Goal: Task Accomplishment & Management: Use online tool/utility

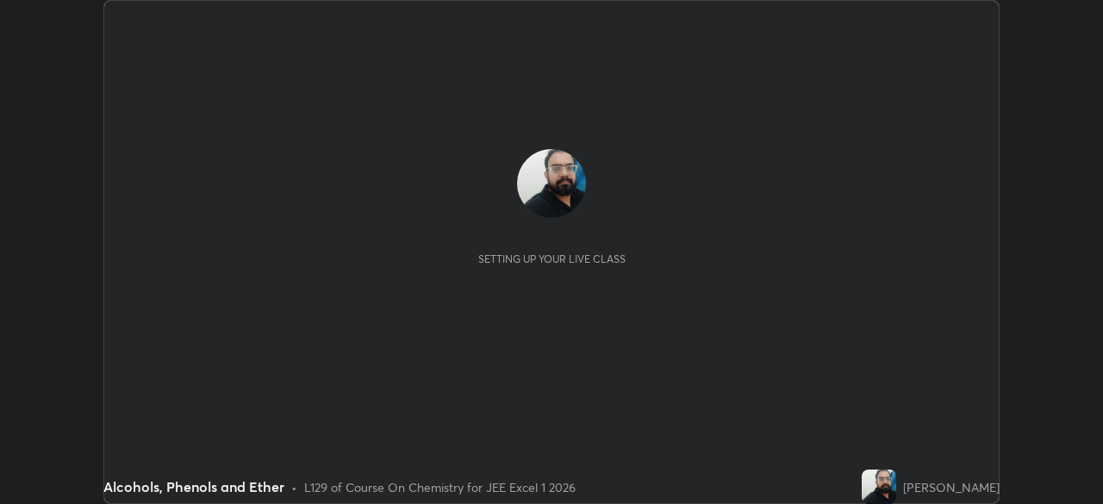
scroll to position [504, 1102]
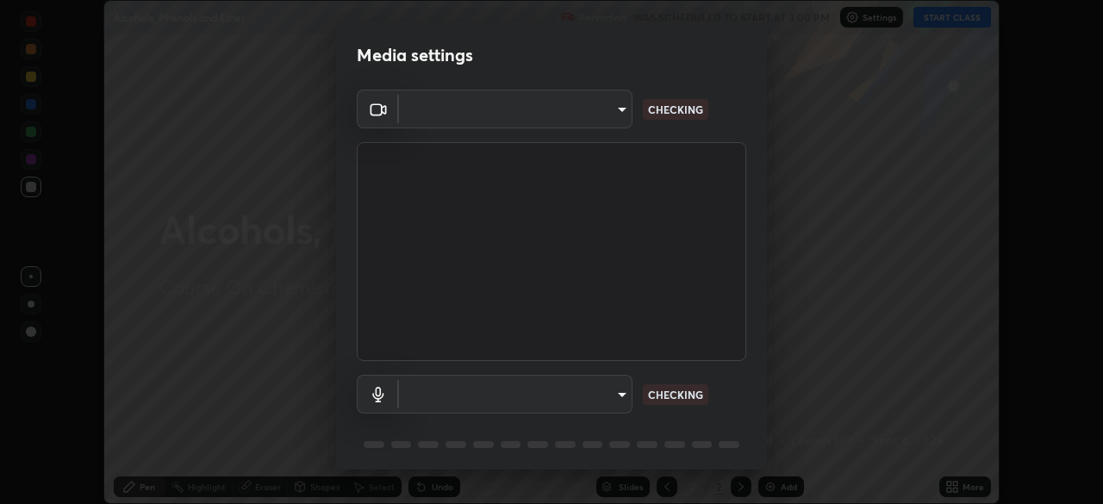
type input "1e49b53be58bf3658c32ba4c8e2538d2601885ca91182b01ba969948c87b8f29"
click at [594, 395] on body "Erase all Alcohols, Phenols and Ether Recording WAS SCHEDULED TO START AT 3:00 …" at bounding box center [551, 252] width 1103 height 504
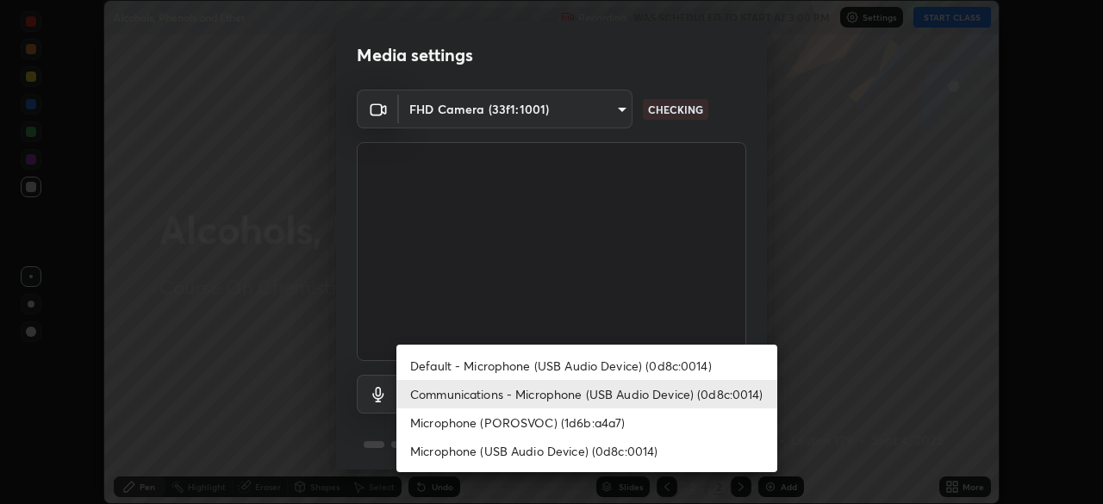
click at [672, 293] on div at bounding box center [551, 252] width 1103 height 504
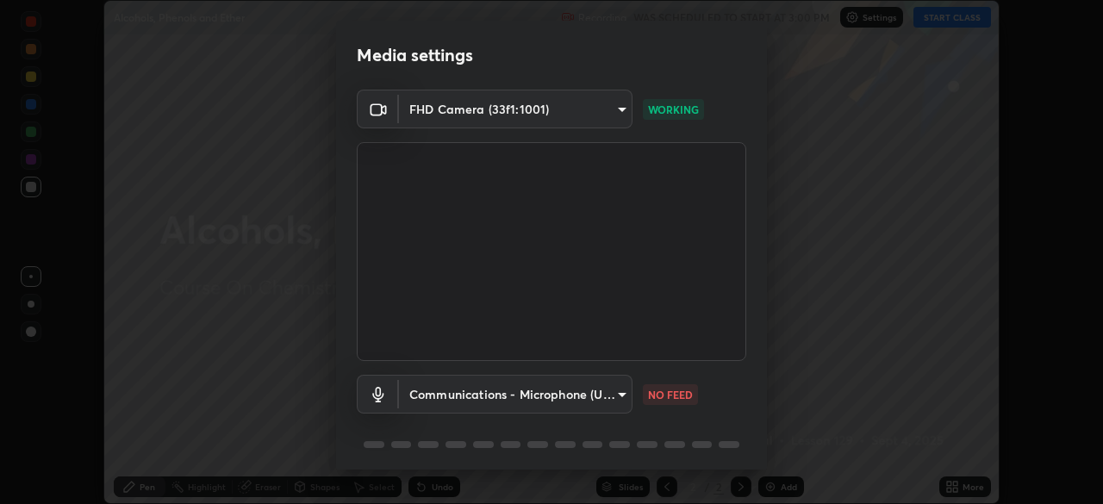
click at [575, 388] on body "Erase all Alcohols, Phenols and Ether Recording WAS SCHEDULED TO START AT 3:00 …" at bounding box center [551, 252] width 1103 height 504
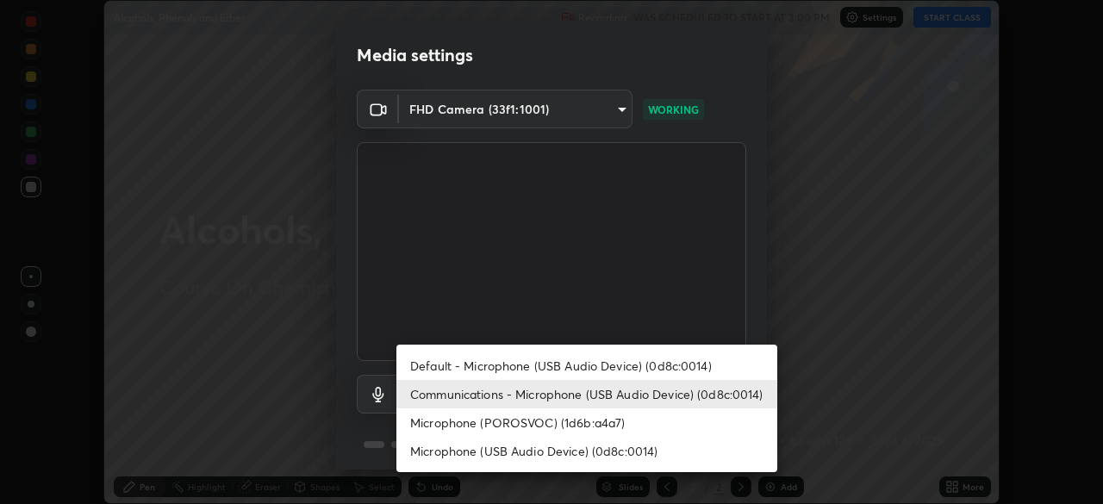
click at [541, 398] on li "Communications - Microphone (USB Audio Device) (0d8c:0014)" at bounding box center [586, 394] width 381 height 28
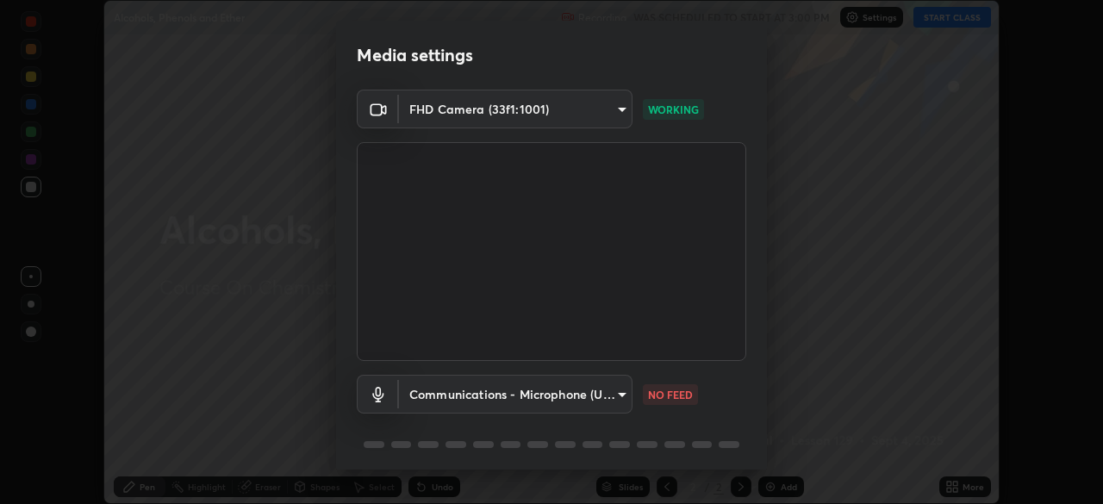
click at [547, 397] on body "Erase all Alcohols, Phenols and Ether Recording WAS SCHEDULED TO START AT 3:00 …" at bounding box center [551, 252] width 1103 height 504
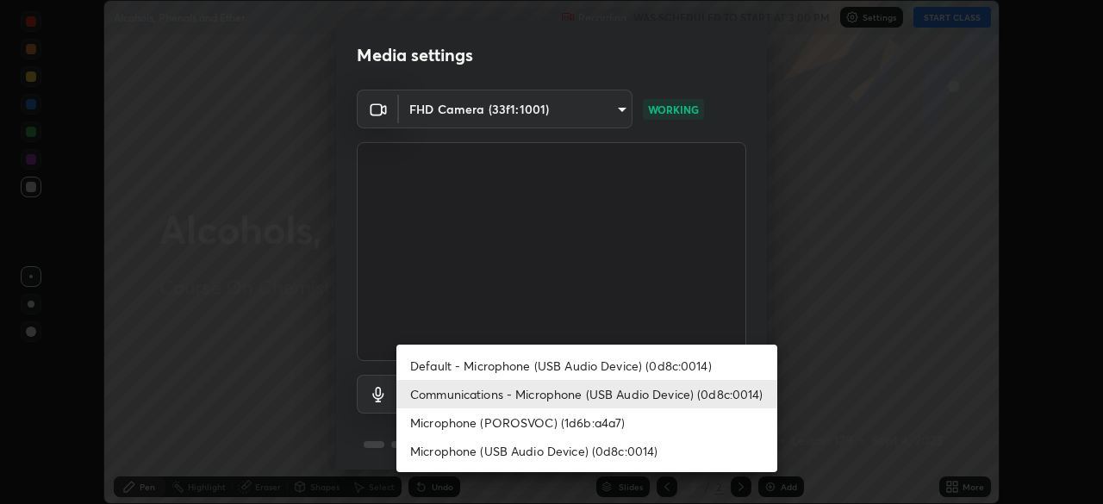
click at [552, 420] on li "Microphone (POROSVOC) (1d6b:a4a7)" at bounding box center [586, 422] width 381 height 28
type input "f32d8c3b204f8e9222a1978582ca186b5ce48eabea52737875809bb333023ea6"
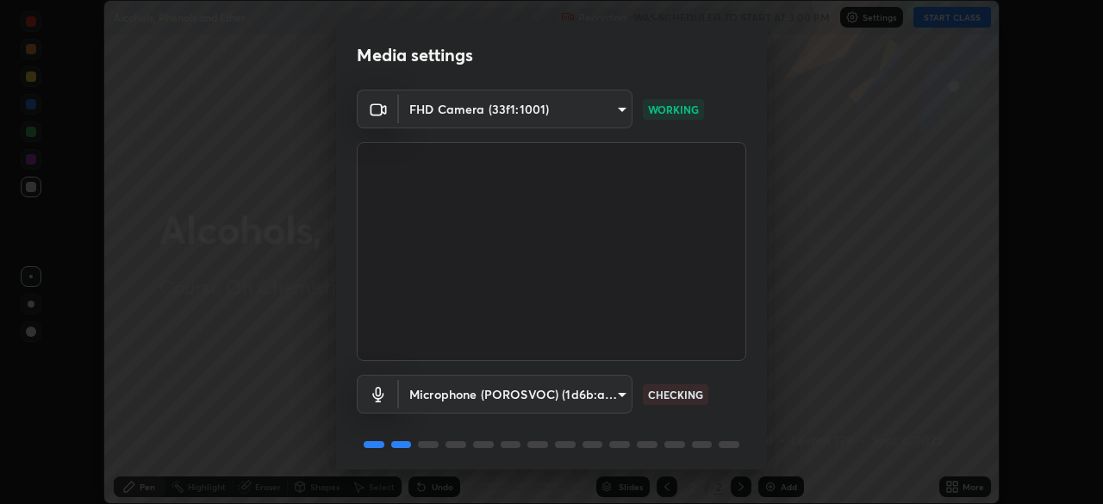
scroll to position [61, 0]
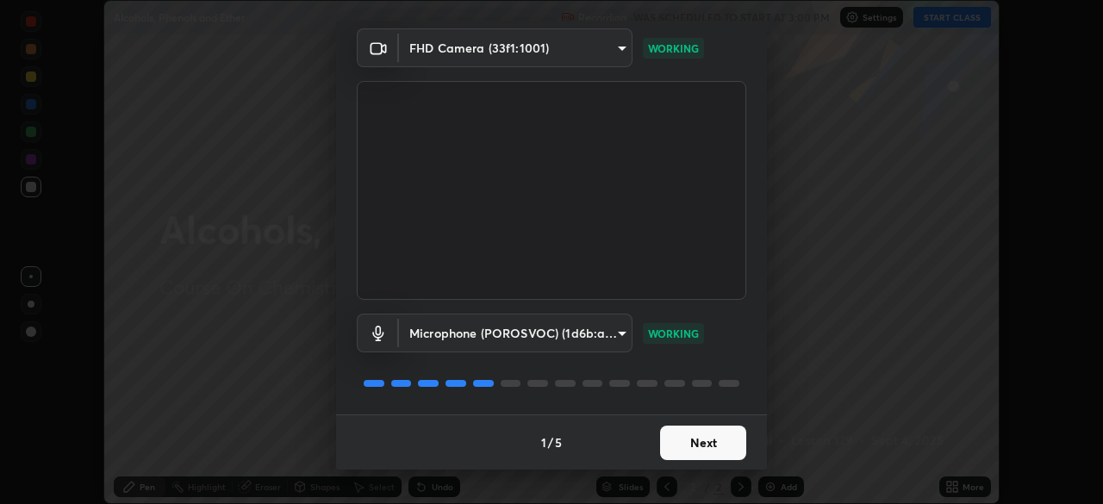
click at [685, 444] on button "Next" at bounding box center [703, 443] width 86 height 34
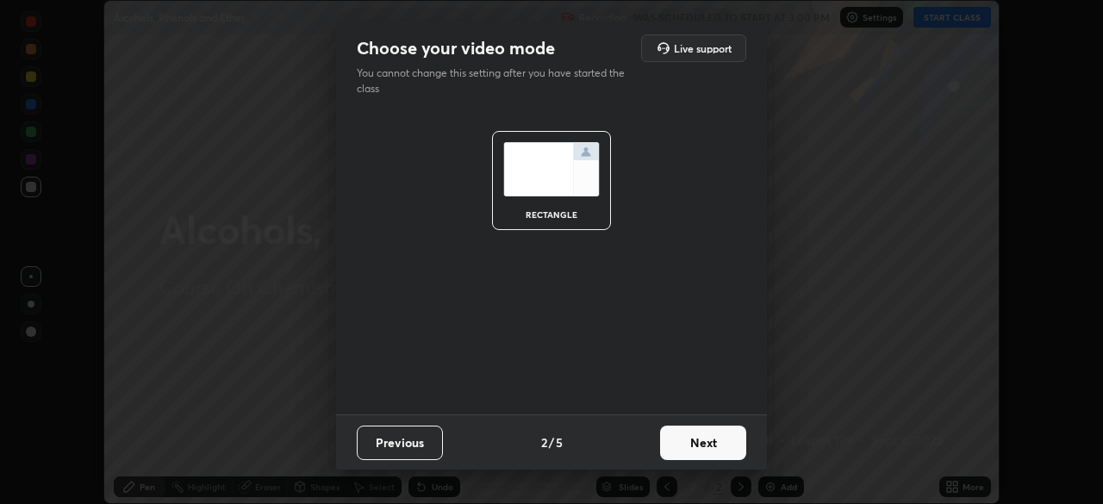
scroll to position [0, 0]
click at [691, 451] on button "Next" at bounding box center [703, 443] width 86 height 34
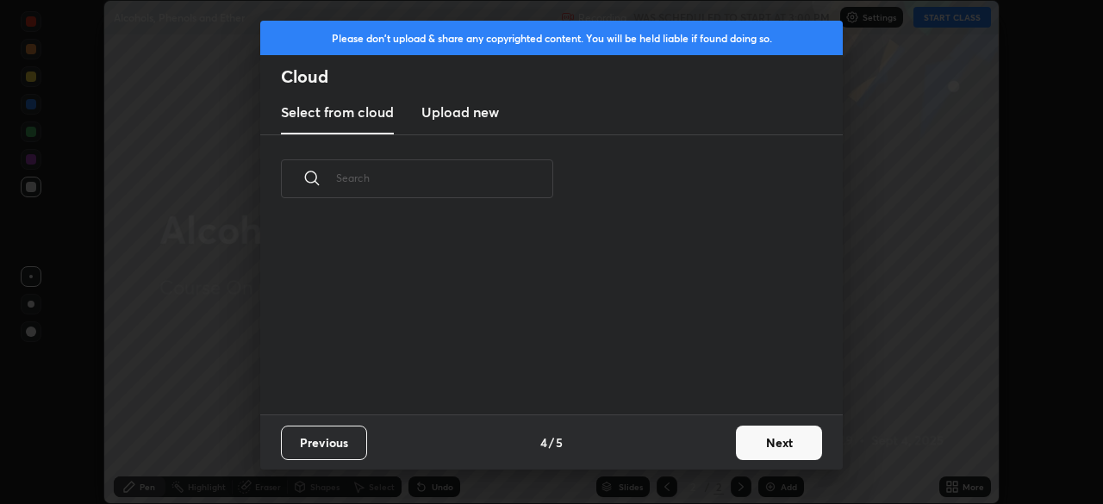
click at [786, 451] on button "Next" at bounding box center [779, 443] width 86 height 34
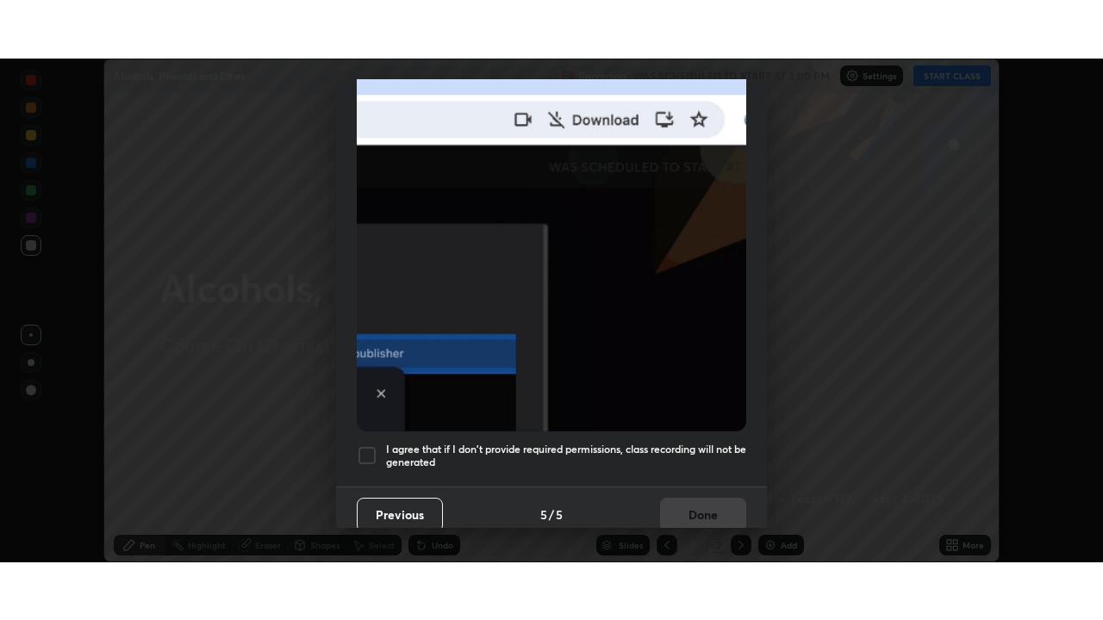
scroll to position [413, 0]
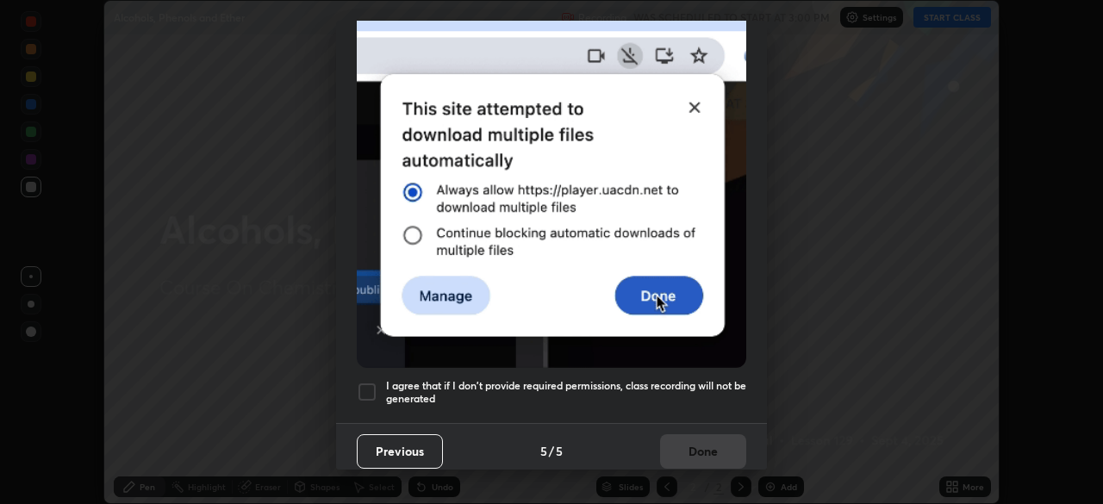
click at [370, 387] on div at bounding box center [367, 392] width 21 height 21
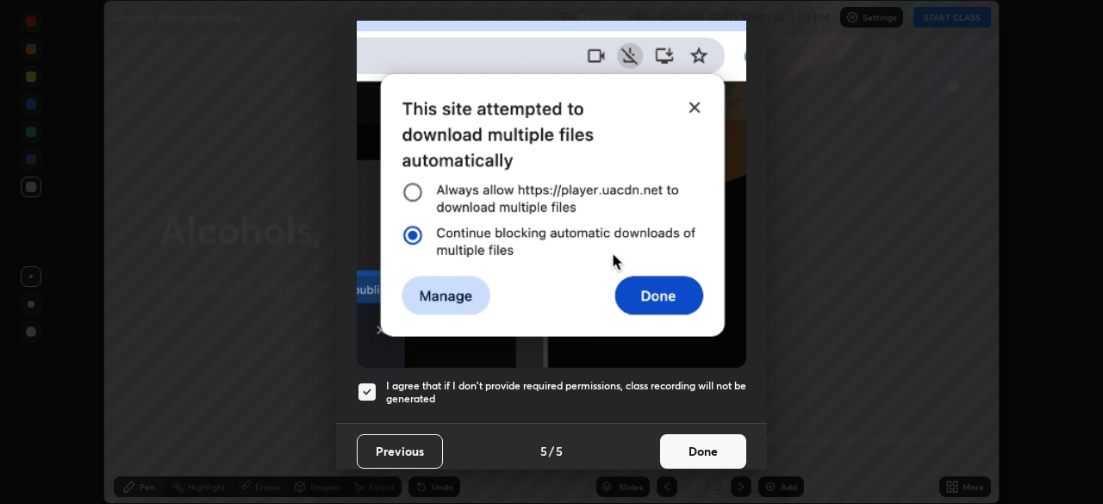
click at [679, 441] on button "Done" at bounding box center [703, 451] width 86 height 34
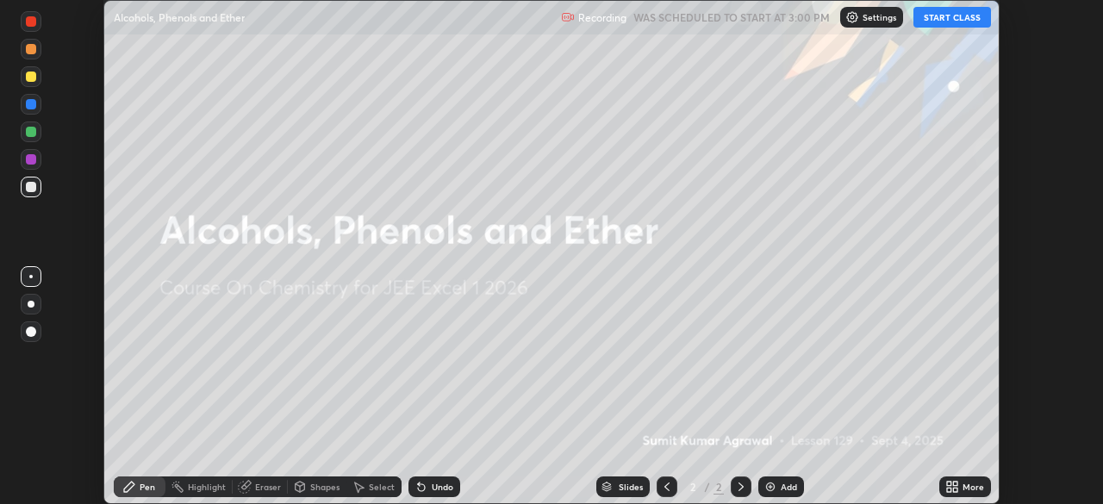
click at [937, 18] on button "START CLASS" at bounding box center [952, 17] width 78 height 21
click at [954, 485] on icon at bounding box center [955, 484] width 4 height 4
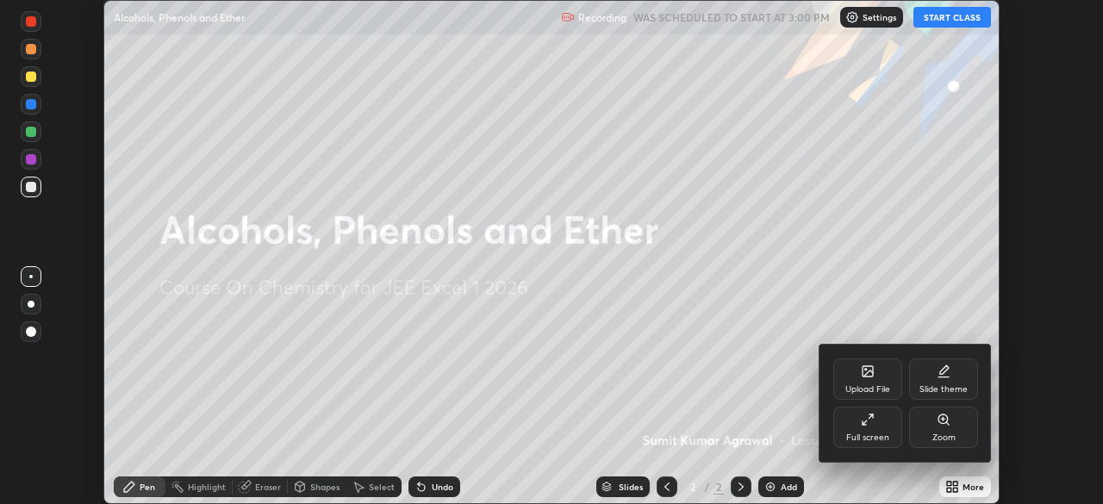
click at [869, 428] on div "Full screen" at bounding box center [867, 427] width 69 height 41
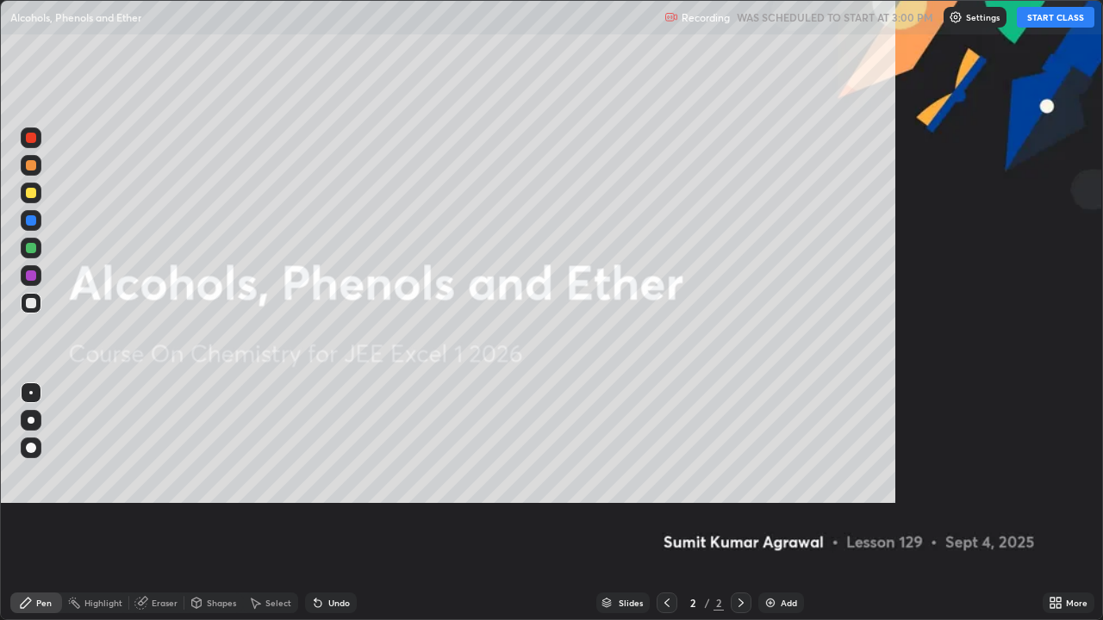
scroll to position [620, 1103]
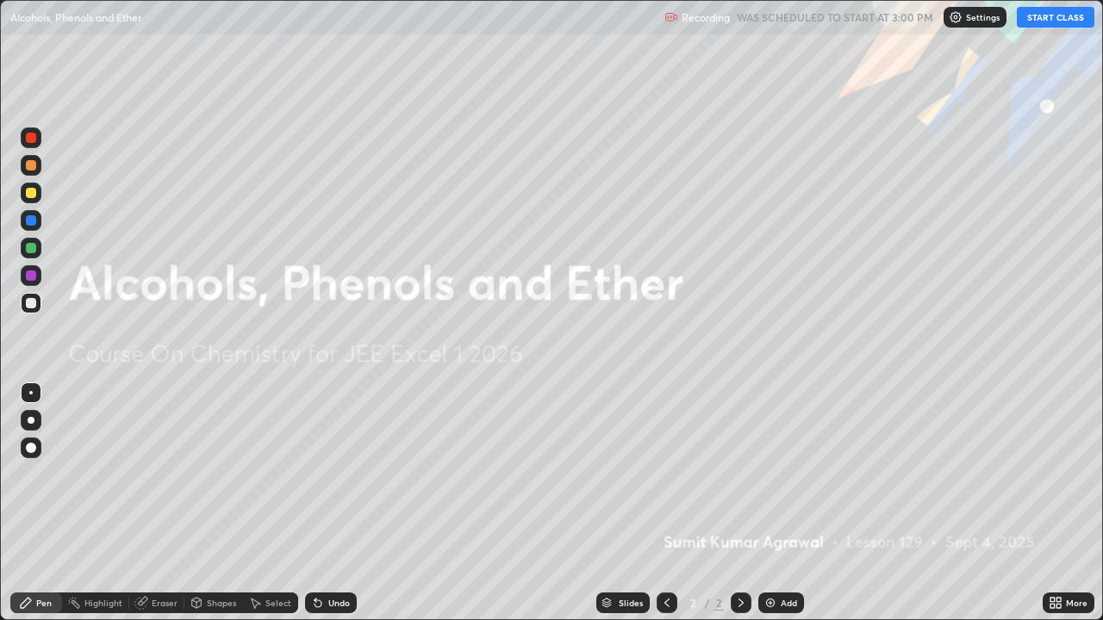
click at [774, 503] on img at bounding box center [770, 603] width 14 height 14
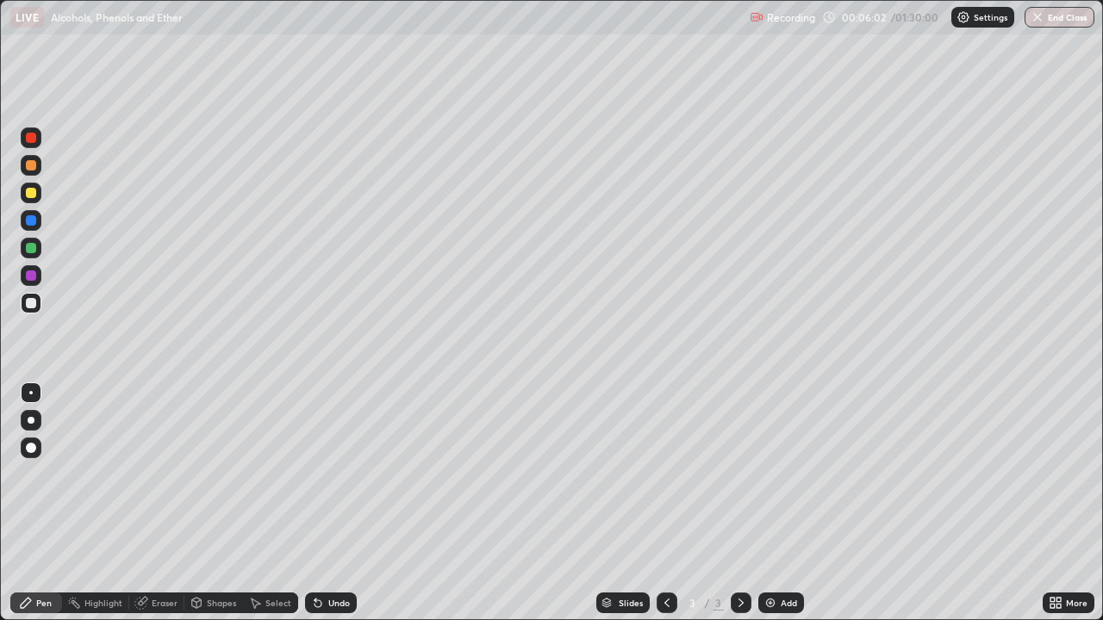
click at [340, 503] on div "Undo" at bounding box center [339, 603] width 22 height 9
click at [336, 503] on div "Undo" at bounding box center [339, 603] width 22 height 9
click at [337, 503] on div "Undo" at bounding box center [331, 603] width 52 height 21
click at [340, 503] on div "Undo" at bounding box center [331, 603] width 52 height 21
click at [325, 503] on div "Undo" at bounding box center [331, 603] width 52 height 21
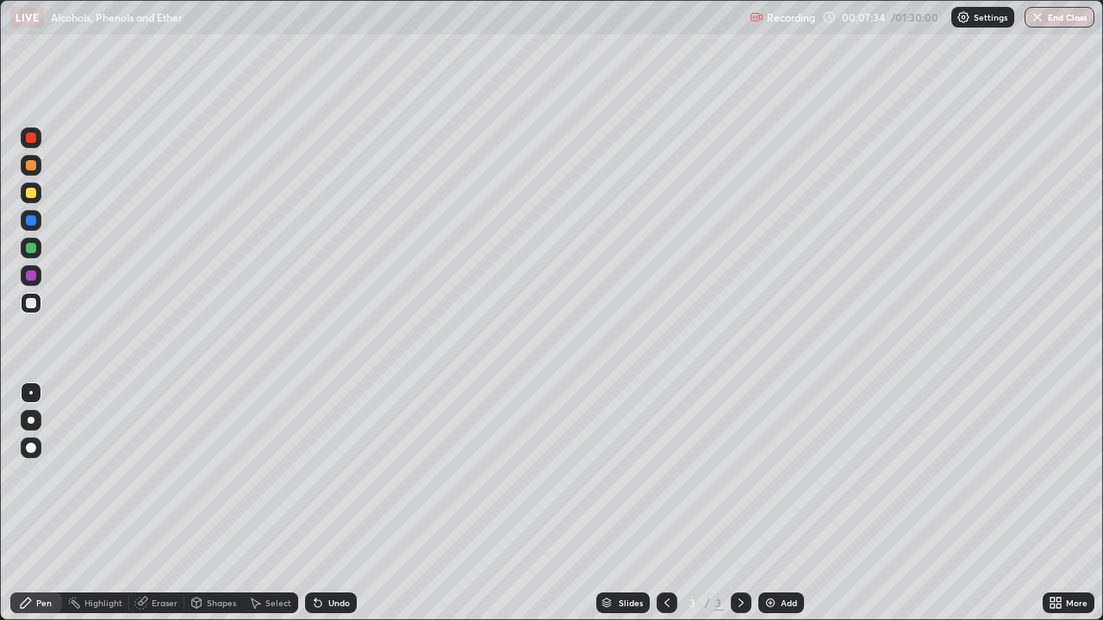
click at [333, 503] on div "Undo" at bounding box center [339, 603] width 22 height 9
click at [781, 503] on div "Add" at bounding box center [781, 603] width 46 height 21
click at [660, 503] on div at bounding box center [666, 603] width 21 height 21
click at [731, 503] on div at bounding box center [740, 603] width 21 height 21
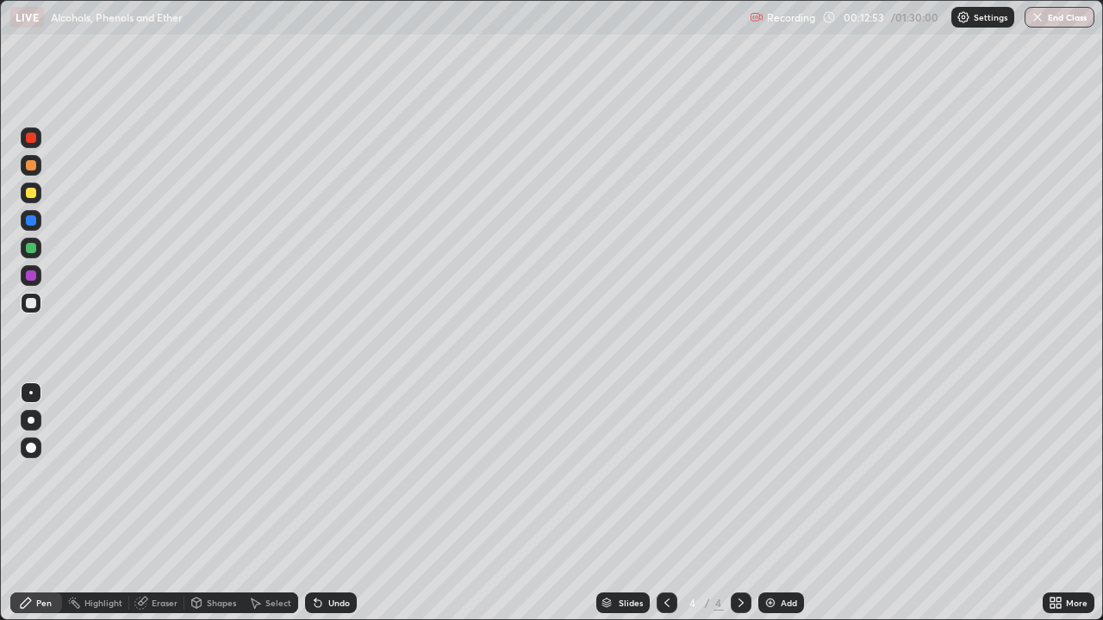
click at [162, 503] on div "Eraser" at bounding box center [165, 603] width 26 height 9
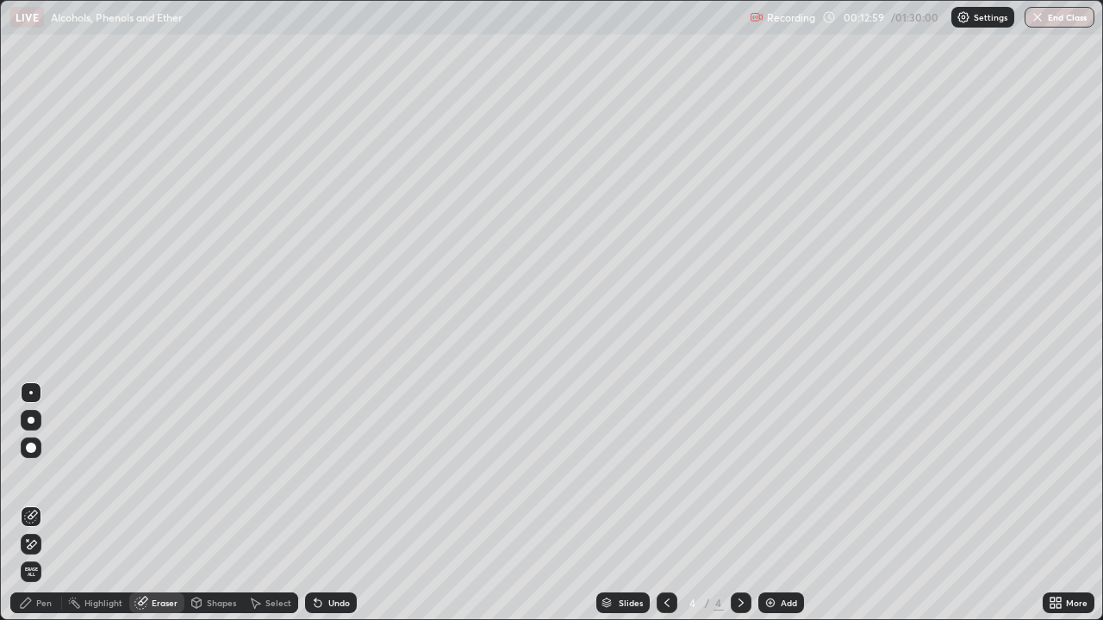
click at [39, 503] on div "Pen" at bounding box center [44, 603] width 16 height 9
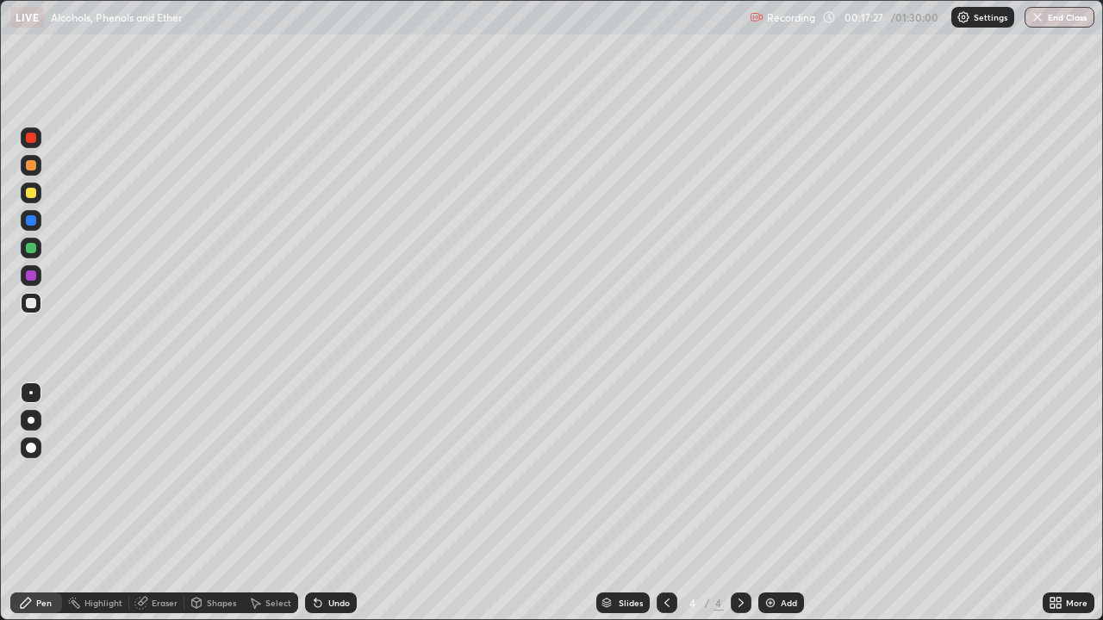
click at [765, 503] on img at bounding box center [770, 603] width 14 height 14
click at [337, 503] on div "Undo" at bounding box center [331, 603] width 52 height 21
click at [338, 503] on div "Undo" at bounding box center [331, 603] width 52 height 21
click at [333, 503] on div "Undo" at bounding box center [339, 603] width 22 height 9
click at [329, 503] on div "Undo" at bounding box center [331, 603] width 52 height 21
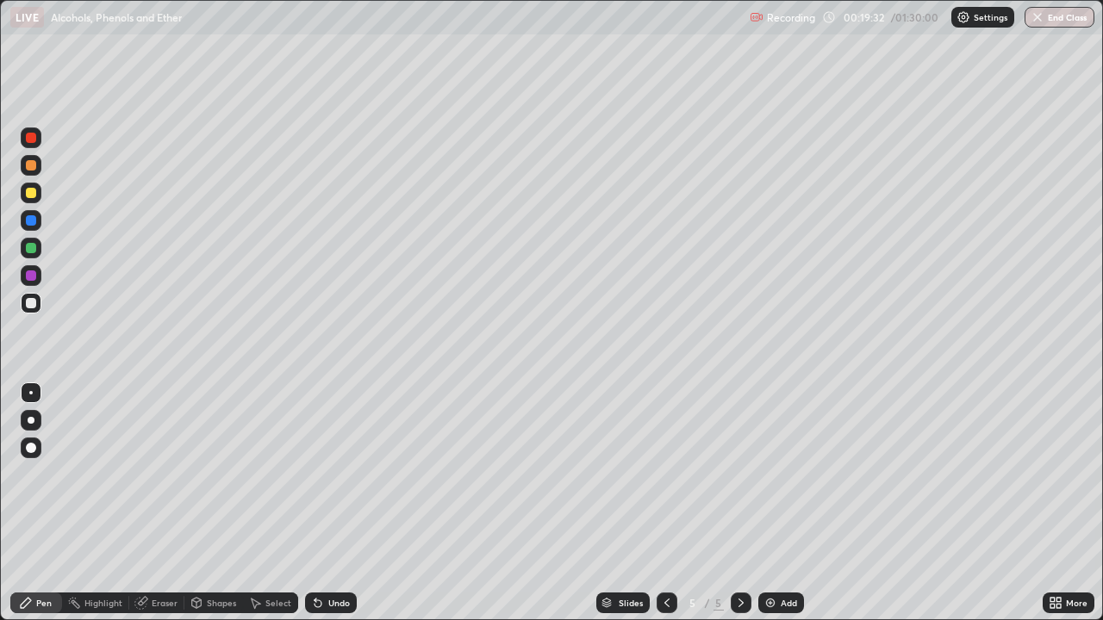
click at [328, 503] on div "Undo" at bounding box center [331, 603] width 52 height 21
click at [329, 503] on div "Undo" at bounding box center [331, 603] width 52 height 21
click at [338, 503] on div "Undo" at bounding box center [331, 603] width 52 height 21
click at [332, 503] on div "Undo" at bounding box center [339, 603] width 22 height 9
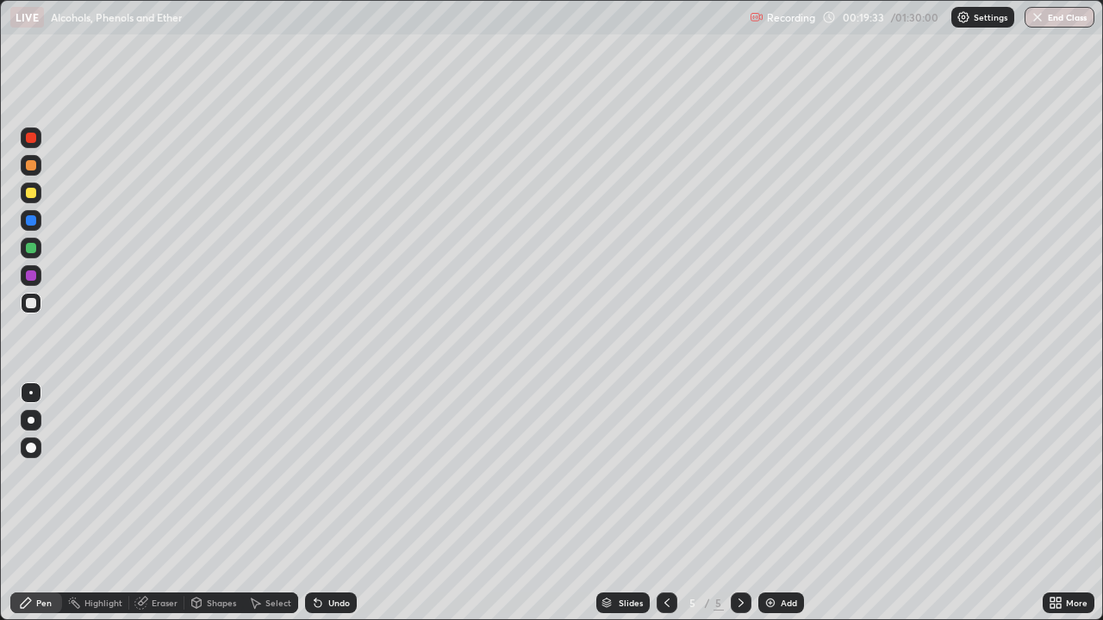
click at [333, 503] on div "Undo" at bounding box center [339, 603] width 22 height 9
click at [329, 503] on div "Undo" at bounding box center [339, 603] width 22 height 9
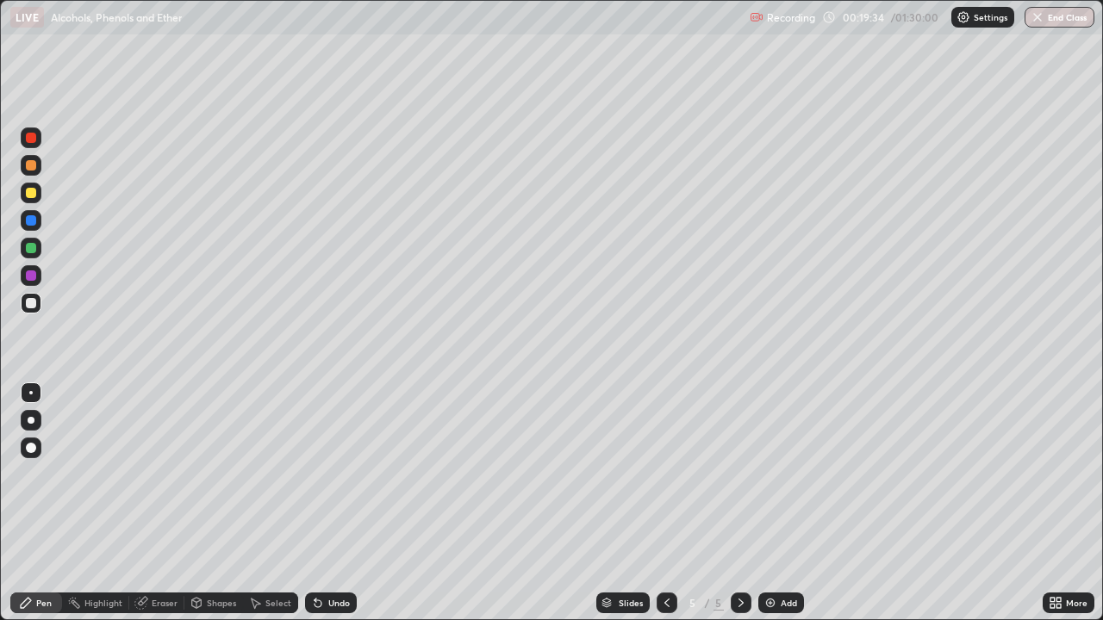
click at [329, 503] on div "Undo" at bounding box center [339, 603] width 22 height 9
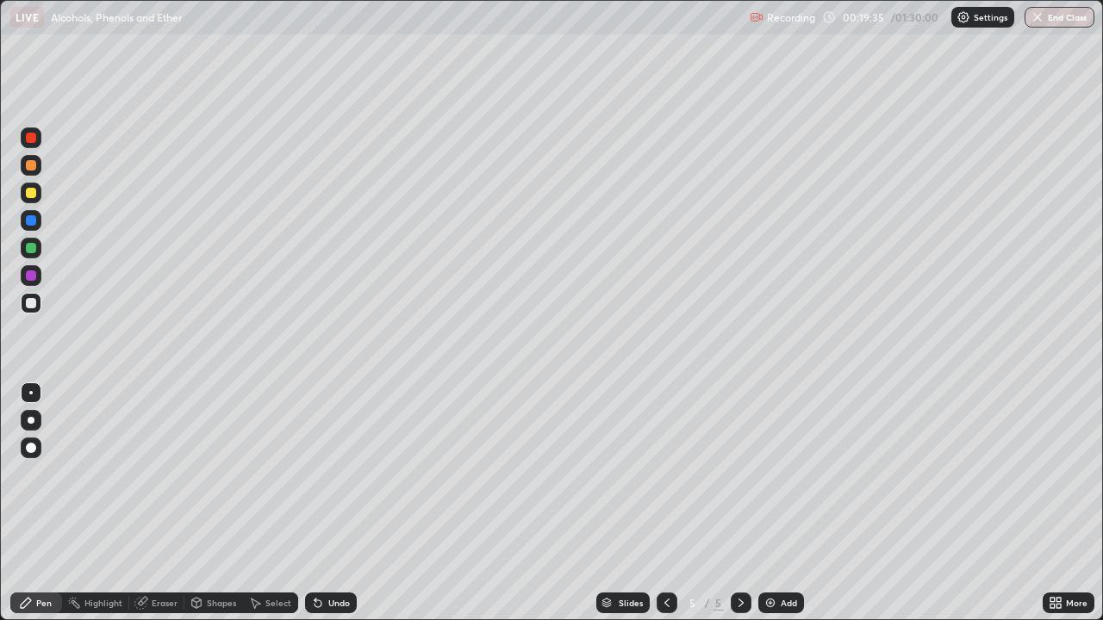
click at [329, 503] on div "Undo" at bounding box center [339, 603] width 22 height 9
click at [328, 503] on div "Undo" at bounding box center [339, 603] width 22 height 9
click at [326, 503] on div "Undo" at bounding box center [331, 603] width 52 height 21
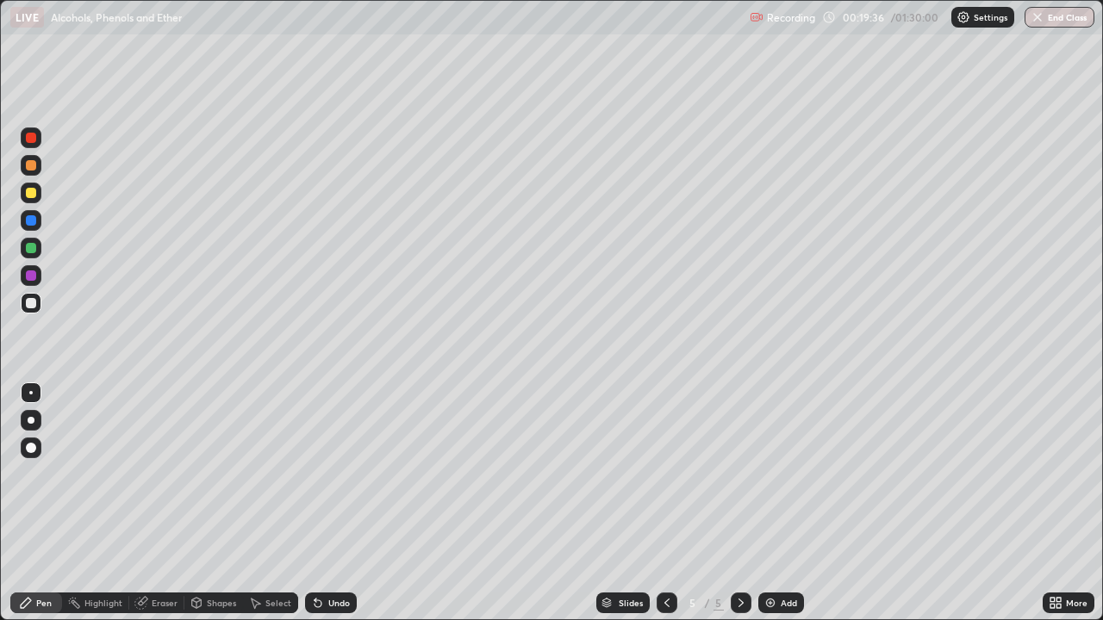
click at [329, 503] on div "Undo" at bounding box center [339, 603] width 22 height 9
click at [333, 503] on div "Undo" at bounding box center [339, 603] width 22 height 9
click at [329, 503] on div "Undo" at bounding box center [331, 603] width 52 height 21
click at [333, 503] on div "Undo" at bounding box center [331, 603] width 52 height 21
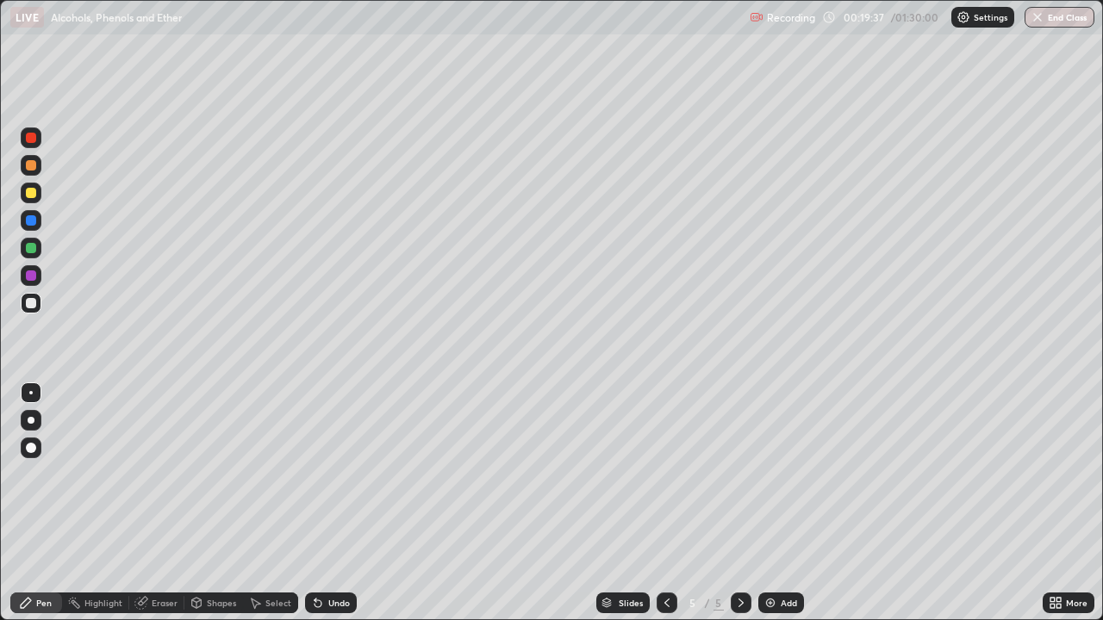
click at [329, 503] on div "Undo" at bounding box center [331, 603] width 52 height 21
click at [330, 503] on div "Undo" at bounding box center [331, 603] width 52 height 21
click at [333, 503] on div "Undo" at bounding box center [339, 603] width 22 height 9
click at [341, 503] on div "Undo" at bounding box center [339, 603] width 22 height 9
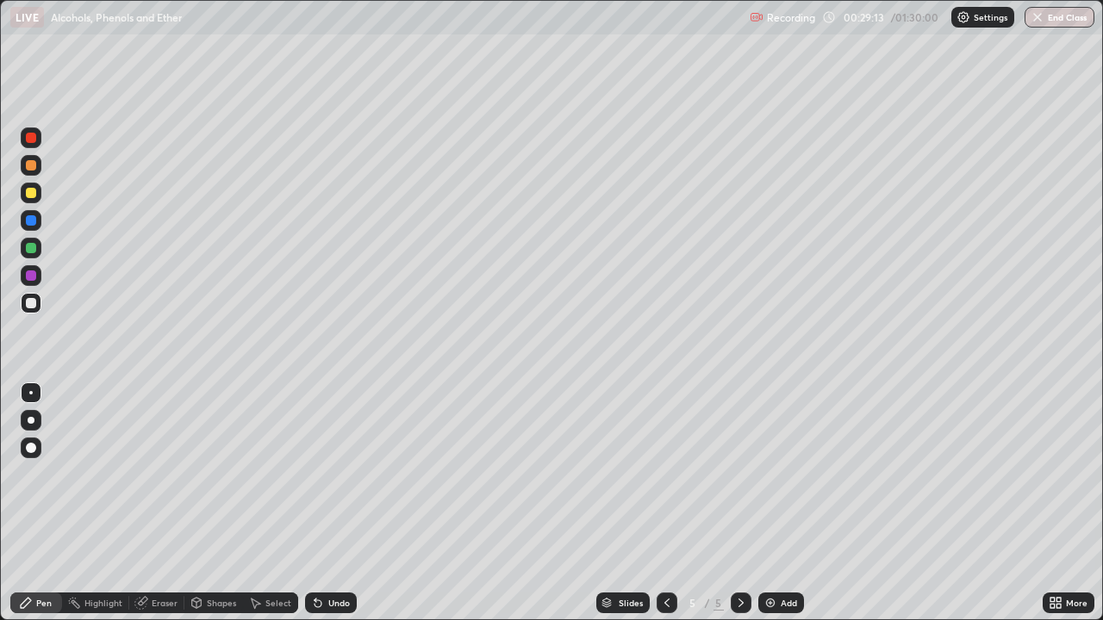
click at [769, 503] on img at bounding box center [770, 603] width 14 height 14
click at [328, 503] on div "Undo" at bounding box center [331, 603] width 52 height 21
click at [320, 503] on div "Undo" at bounding box center [331, 603] width 52 height 21
click at [335, 503] on div "Undo" at bounding box center [339, 603] width 22 height 9
click at [328, 503] on div "Undo" at bounding box center [339, 603] width 22 height 9
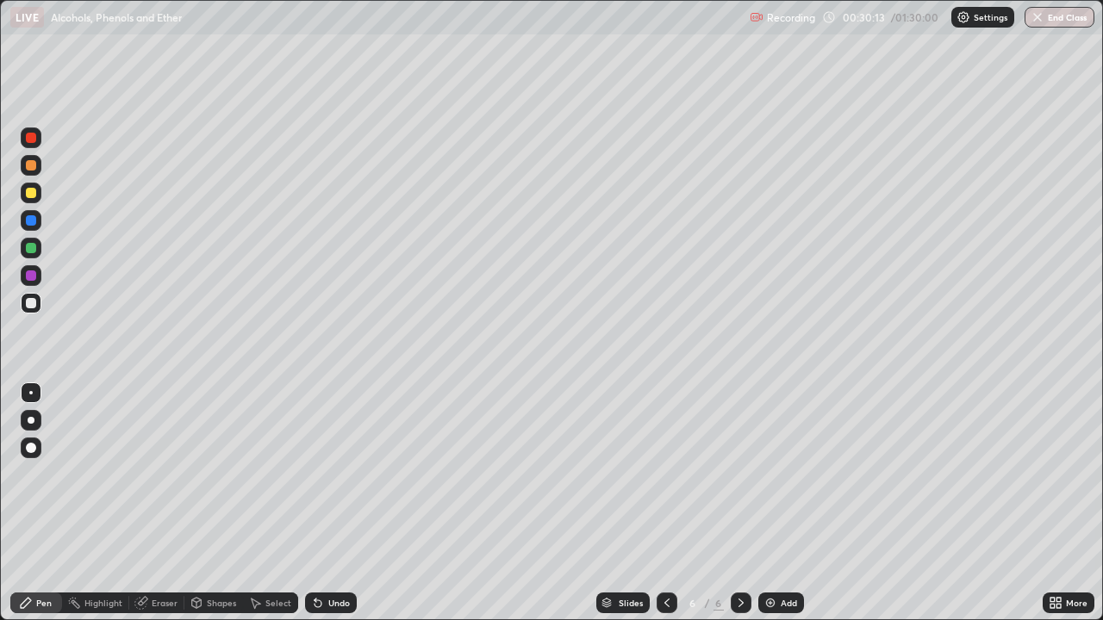
click at [328, 503] on div "Undo" at bounding box center [339, 603] width 22 height 9
click at [330, 503] on div "Undo" at bounding box center [339, 603] width 22 height 9
click at [331, 503] on div "Undo" at bounding box center [331, 603] width 52 height 21
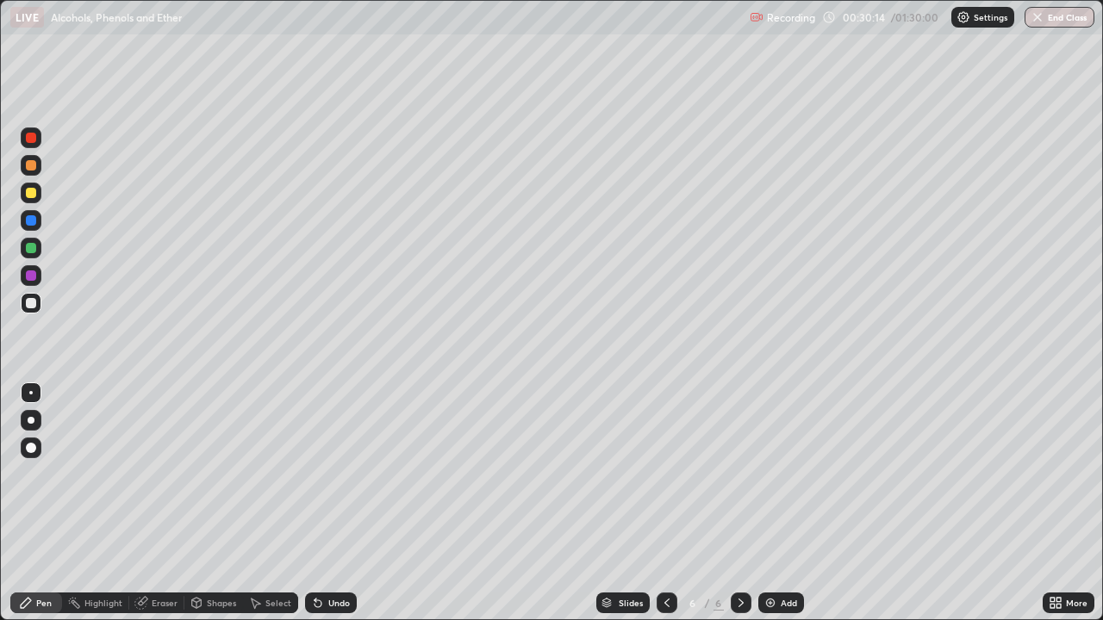
click at [331, 503] on div "Undo" at bounding box center [331, 603] width 52 height 21
click at [149, 503] on div "Eraser" at bounding box center [156, 603] width 55 height 21
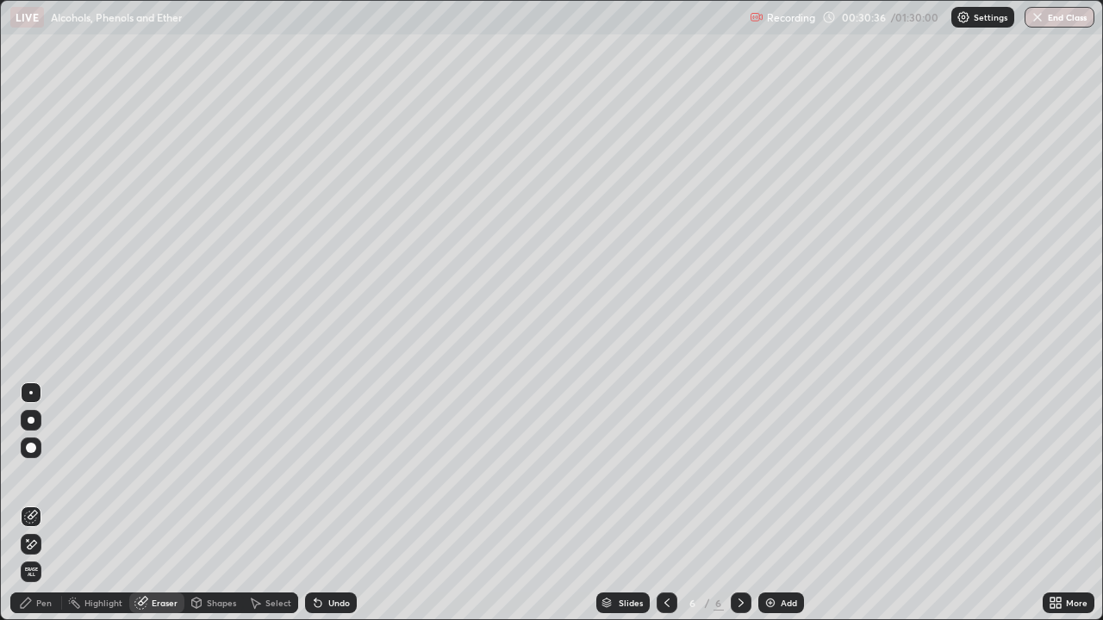
click at [33, 503] on icon at bounding box center [26, 603] width 14 height 14
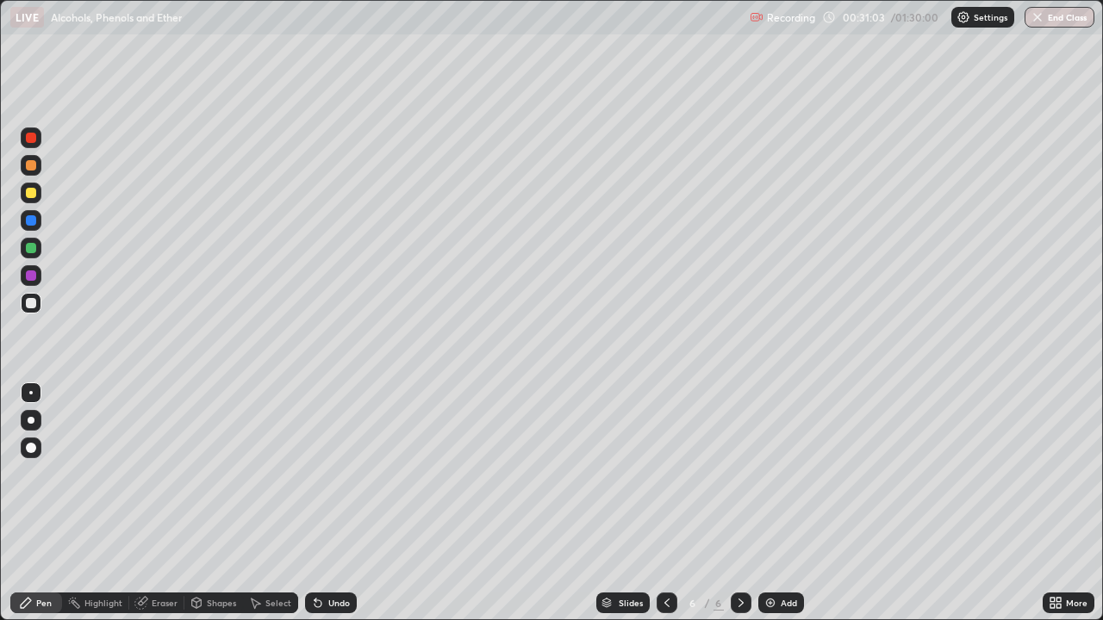
click at [330, 503] on div "Undo" at bounding box center [331, 603] width 52 height 21
click at [325, 503] on div "Undo" at bounding box center [331, 603] width 52 height 21
click at [328, 503] on div "Undo" at bounding box center [339, 603] width 22 height 9
click at [331, 503] on div "Undo" at bounding box center [339, 603] width 22 height 9
click at [334, 503] on div "Undo" at bounding box center [339, 603] width 22 height 9
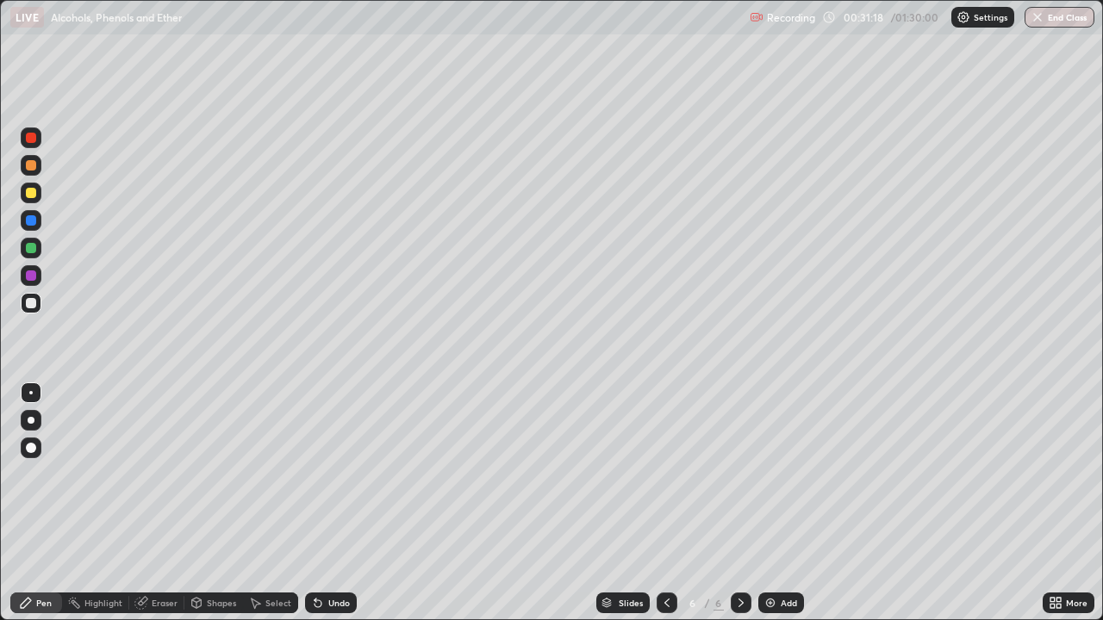
click at [340, 503] on div "Undo" at bounding box center [339, 603] width 22 height 9
click at [336, 503] on div "Undo" at bounding box center [339, 603] width 22 height 9
click at [333, 503] on div "Undo" at bounding box center [339, 603] width 22 height 9
click at [335, 503] on div "Undo" at bounding box center [339, 603] width 22 height 9
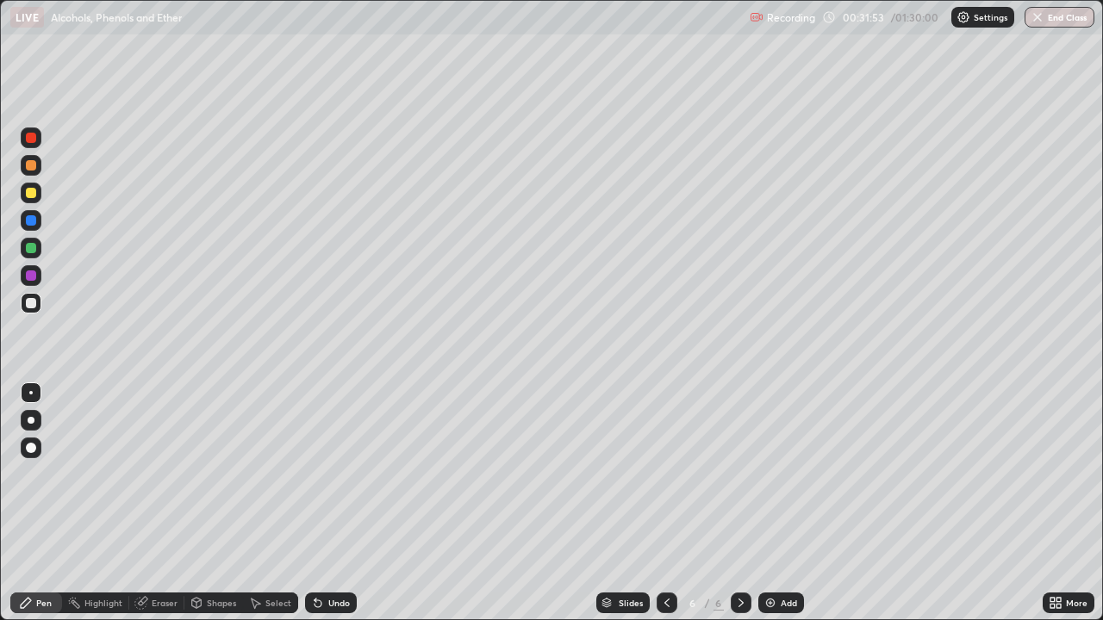
click at [314, 503] on icon at bounding box center [317, 603] width 7 height 7
click at [339, 503] on div "Undo" at bounding box center [339, 603] width 22 height 9
click at [334, 503] on div "Undo" at bounding box center [339, 603] width 22 height 9
click at [339, 503] on div "Undo" at bounding box center [339, 603] width 22 height 9
click at [159, 503] on div "Eraser" at bounding box center [165, 603] width 26 height 9
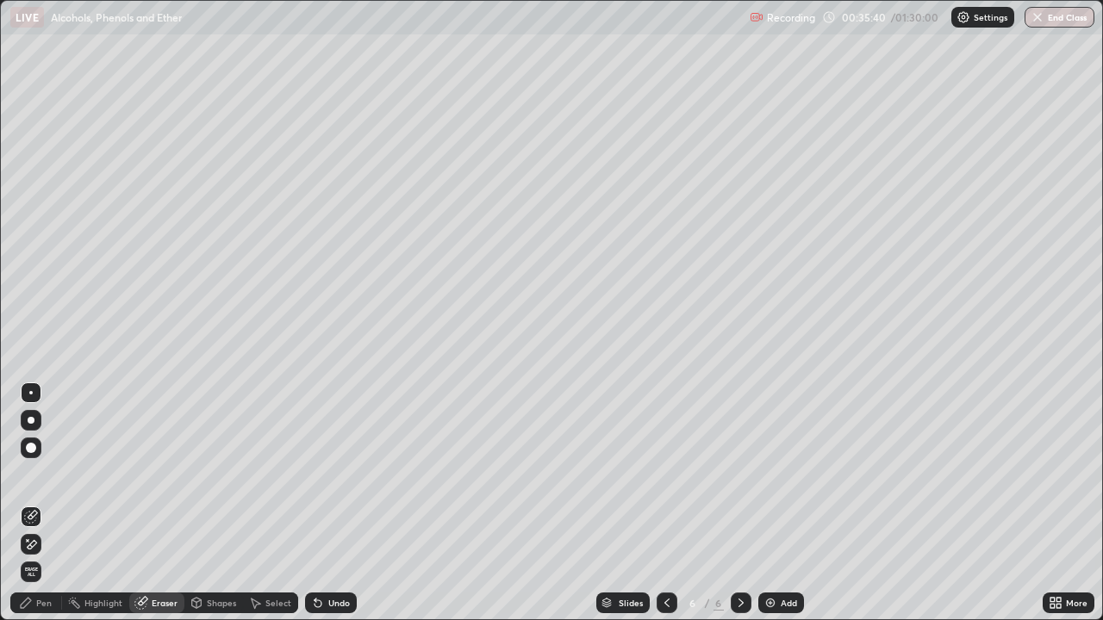
click at [45, 503] on div "Pen" at bounding box center [44, 603] width 16 height 9
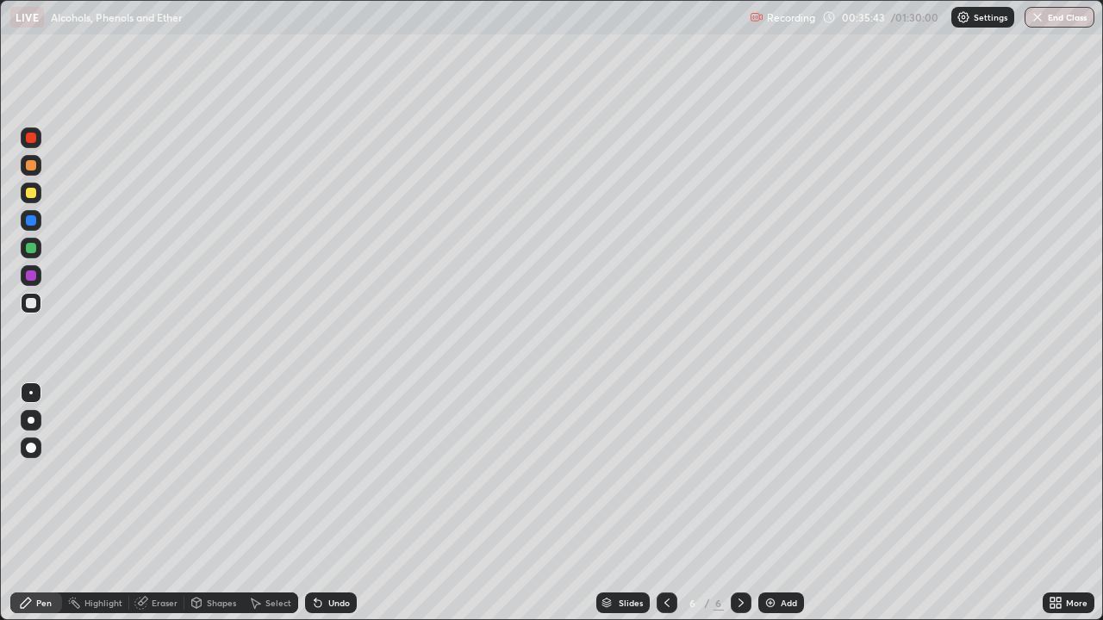
click at [158, 503] on div "Eraser" at bounding box center [156, 603] width 55 height 21
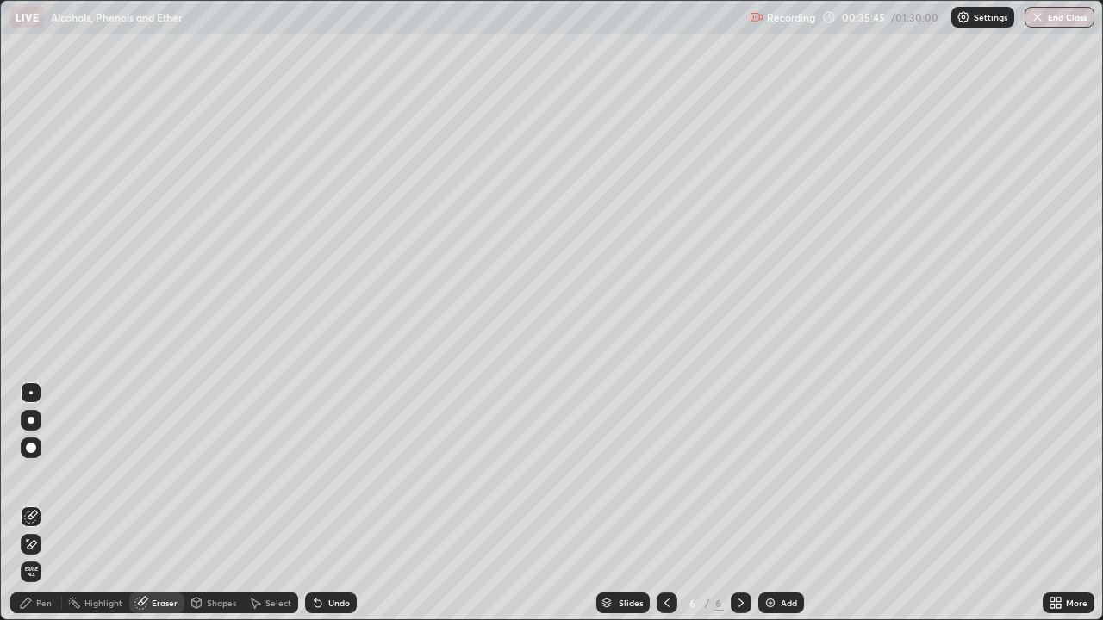
click at [47, 503] on div "Pen" at bounding box center [44, 603] width 16 height 9
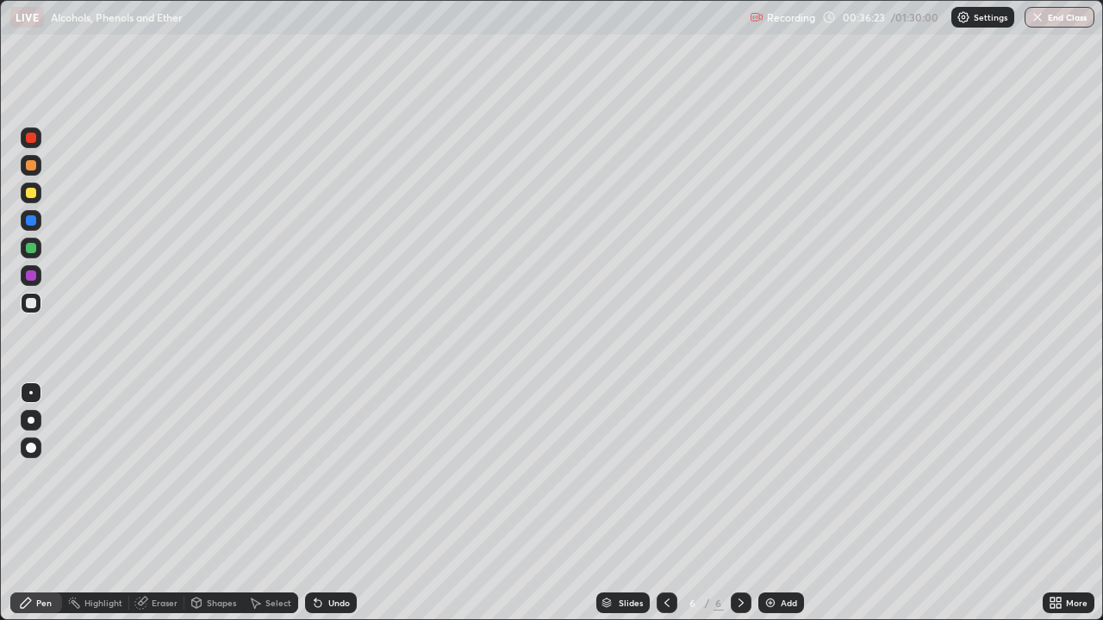
click at [773, 503] on img at bounding box center [770, 603] width 14 height 14
click at [333, 503] on div "Undo" at bounding box center [339, 603] width 22 height 9
click at [339, 503] on div "Undo" at bounding box center [339, 603] width 22 height 9
click at [342, 503] on div "Undo" at bounding box center [339, 603] width 22 height 9
click at [341, 503] on div "Undo" at bounding box center [331, 603] width 52 height 21
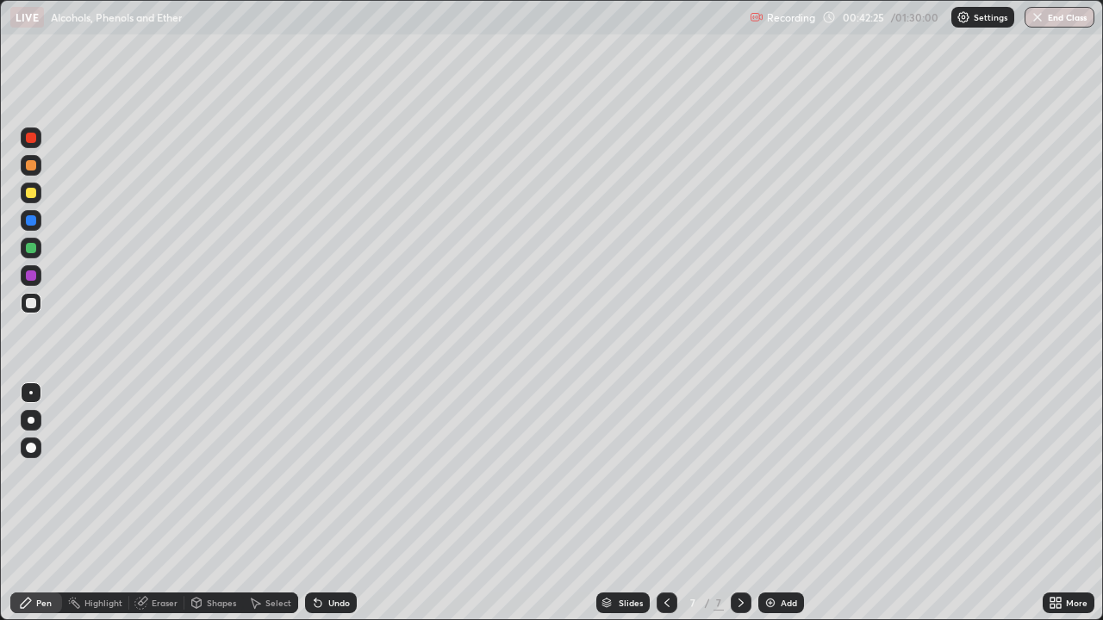
click at [512, 503] on div "Slides 7 / 7 Add" at bounding box center [700, 603] width 686 height 34
click at [665, 503] on icon at bounding box center [667, 603] width 14 height 14
click at [730, 503] on div at bounding box center [740, 603] width 21 height 21
click at [776, 503] on div "Add" at bounding box center [781, 603] width 46 height 21
click at [331, 503] on div "Undo" at bounding box center [331, 603] width 52 height 21
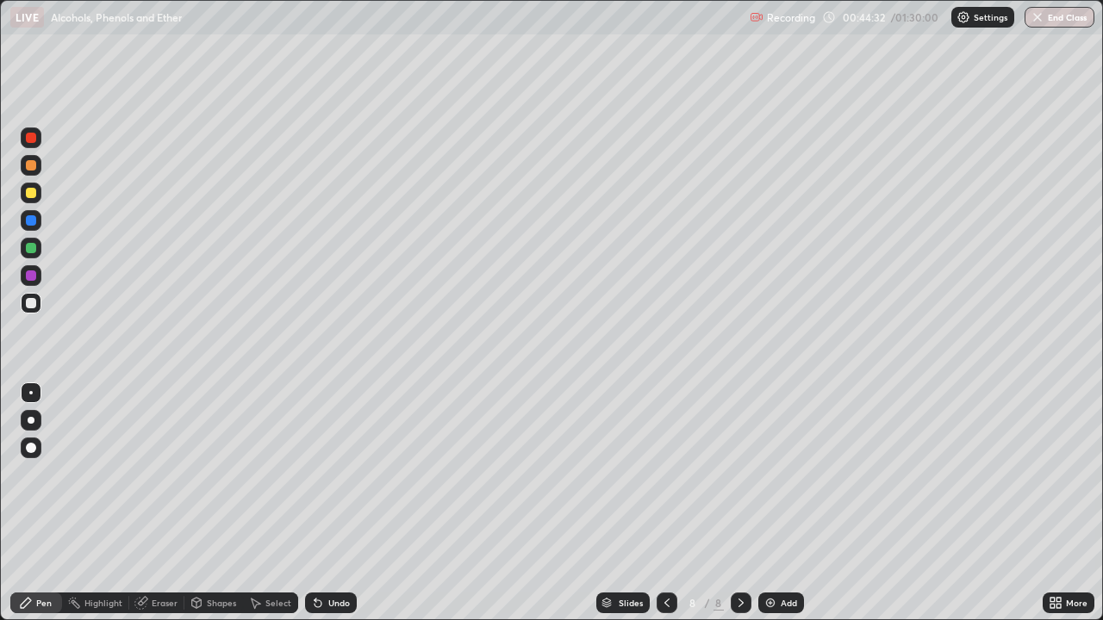
click at [330, 503] on div "Undo" at bounding box center [331, 603] width 52 height 21
click at [150, 503] on div "Eraser" at bounding box center [156, 603] width 55 height 21
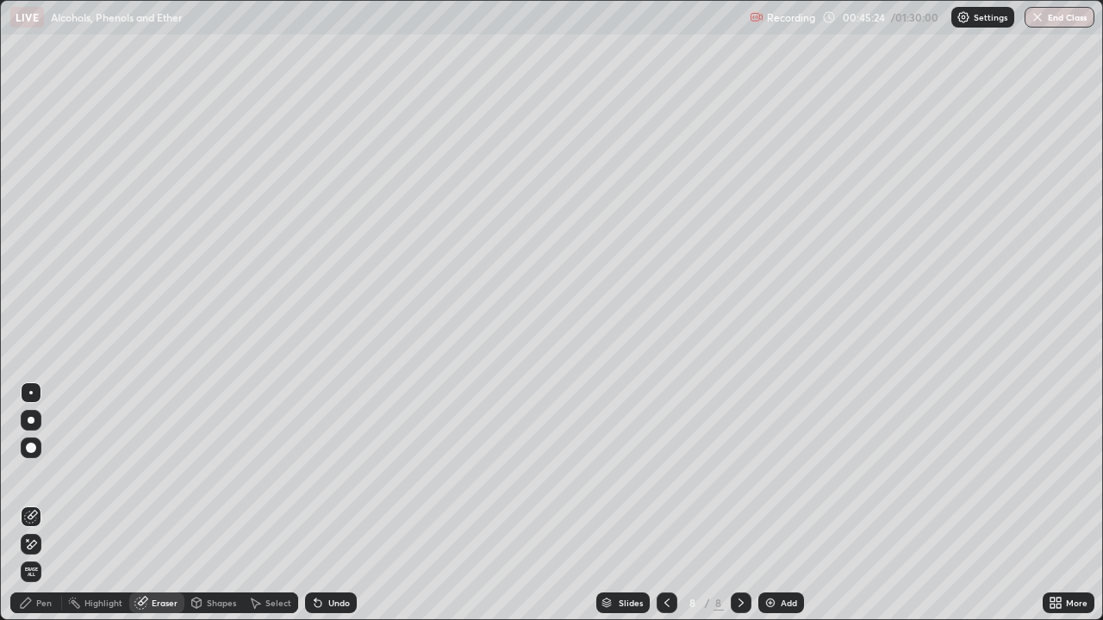
click at [37, 503] on div "Pen" at bounding box center [36, 603] width 52 height 21
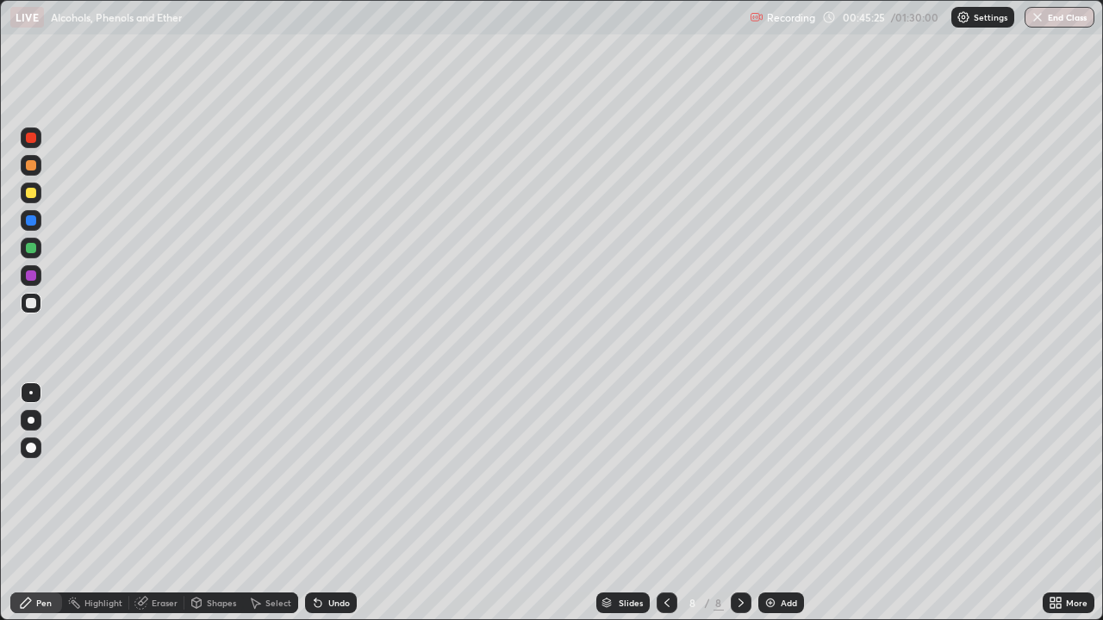
click at [159, 503] on div "Eraser" at bounding box center [165, 603] width 26 height 9
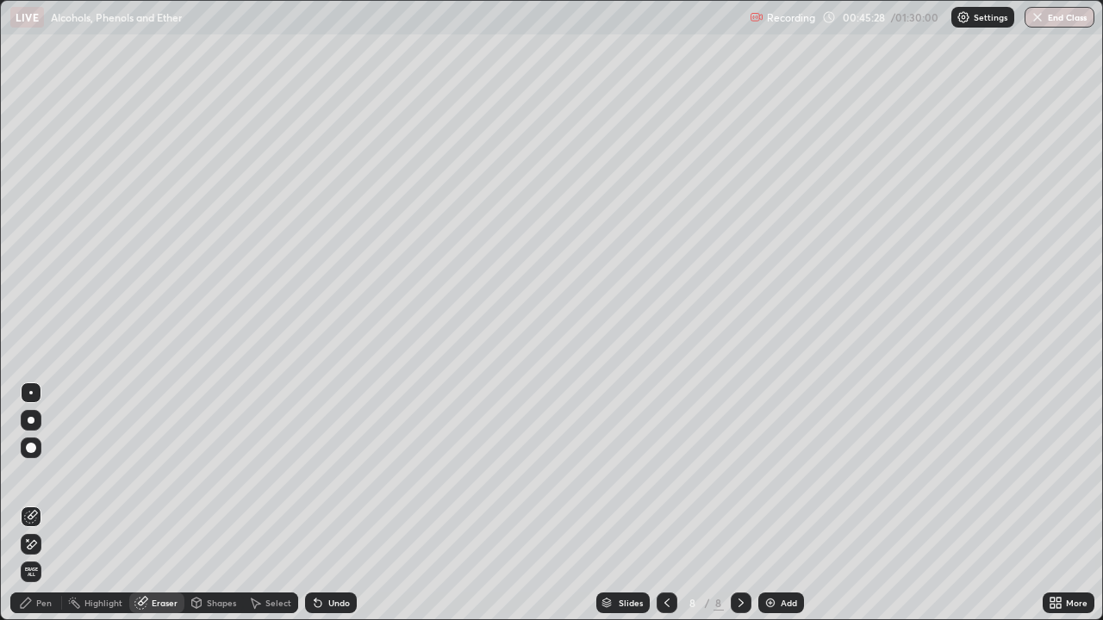
click at [34, 503] on div "Pen" at bounding box center [36, 603] width 52 height 21
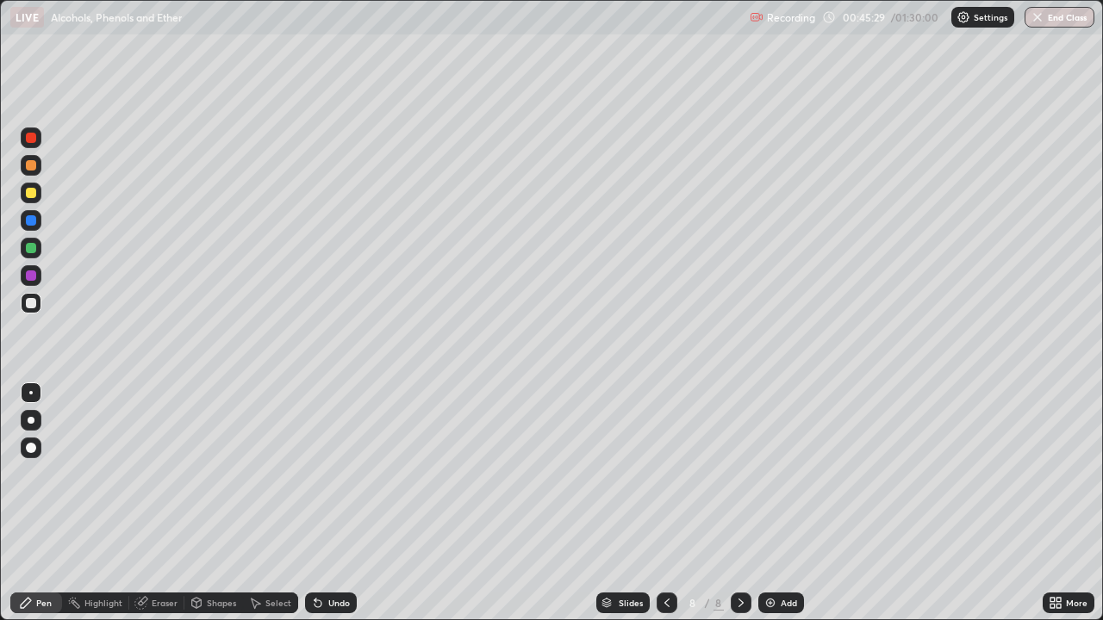
click at [152, 503] on div "Eraser" at bounding box center [165, 603] width 26 height 9
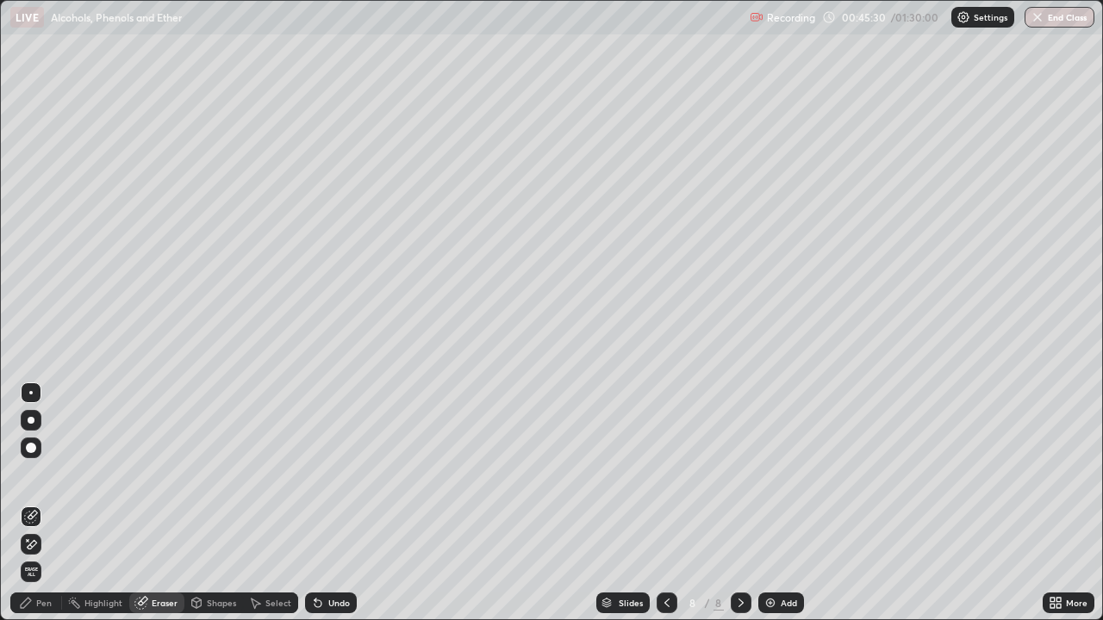
click at [32, 503] on icon at bounding box center [26, 603] width 14 height 14
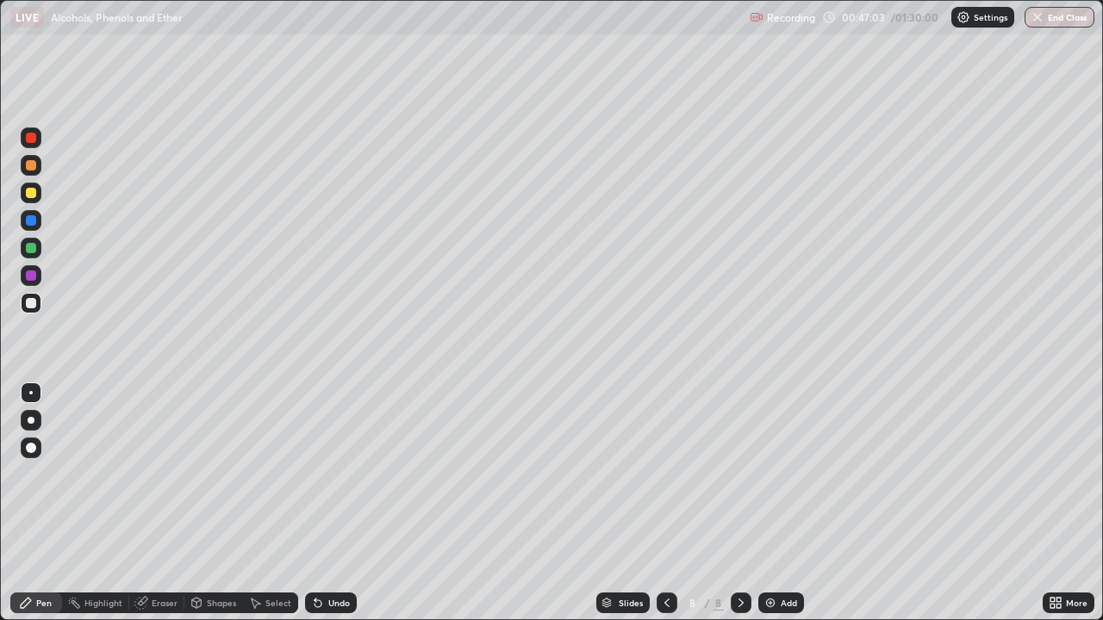
click at [763, 503] on img at bounding box center [770, 603] width 14 height 14
click at [339, 503] on div "Undo" at bounding box center [339, 603] width 22 height 9
click at [345, 503] on div "Undo" at bounding box center [339, 603] width 22 height 9
click at [348, 503] on div "Undo" at bounding box center [331, 603] width 52 height 21
click at [161, 503] on div "Eraser" at bounding box center [165, 603] width 26 height 9
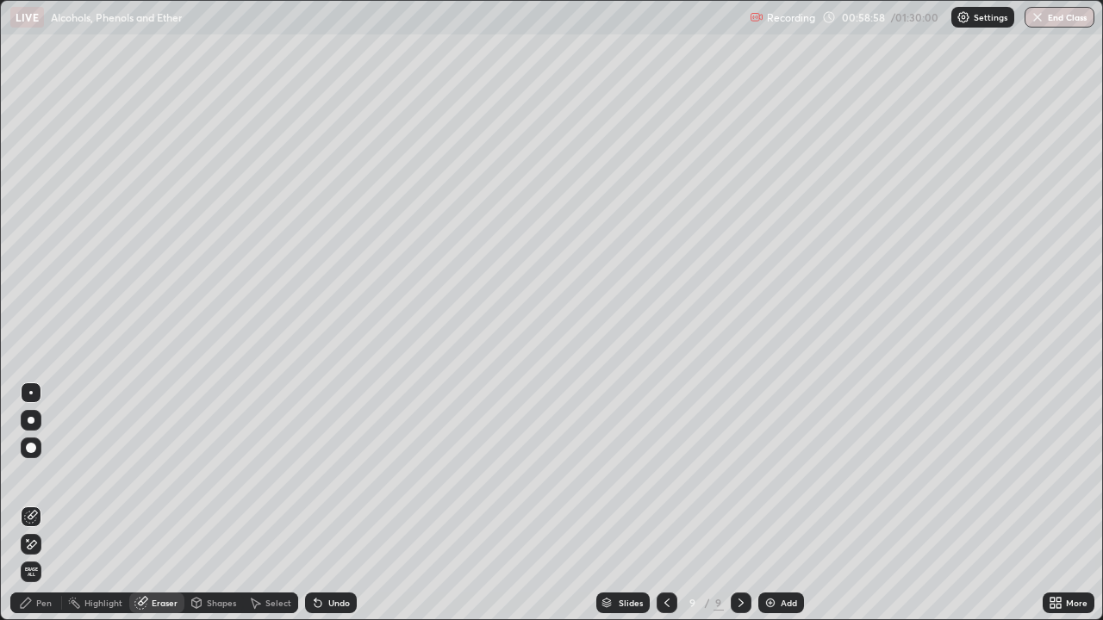
click at [39, 503] on div "Pen" at bounding box center [44, 603] width 16 height 9
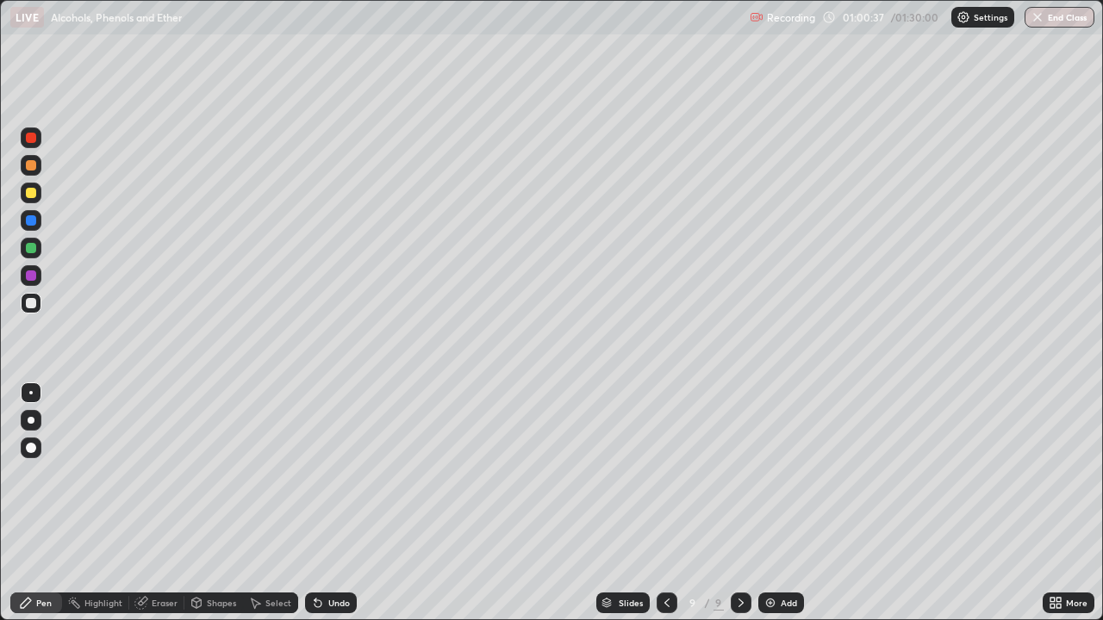
click at [784, 503] on div "Add" at bounding box center [788, 603] width 16 height 9
click at [339, 503] on div "Undo" at bounding box center [339, 603] width 22 height 9
click at [336, 503] on div "Undo" at bounding box center [339, 603] width 22 height 9
click at [328, 503] on div "Undo" at bounding box center [339, 603] width 22 height 9
click at [334, 503] on div "Undo" at bounding box center [339, 603] width 22 height 9
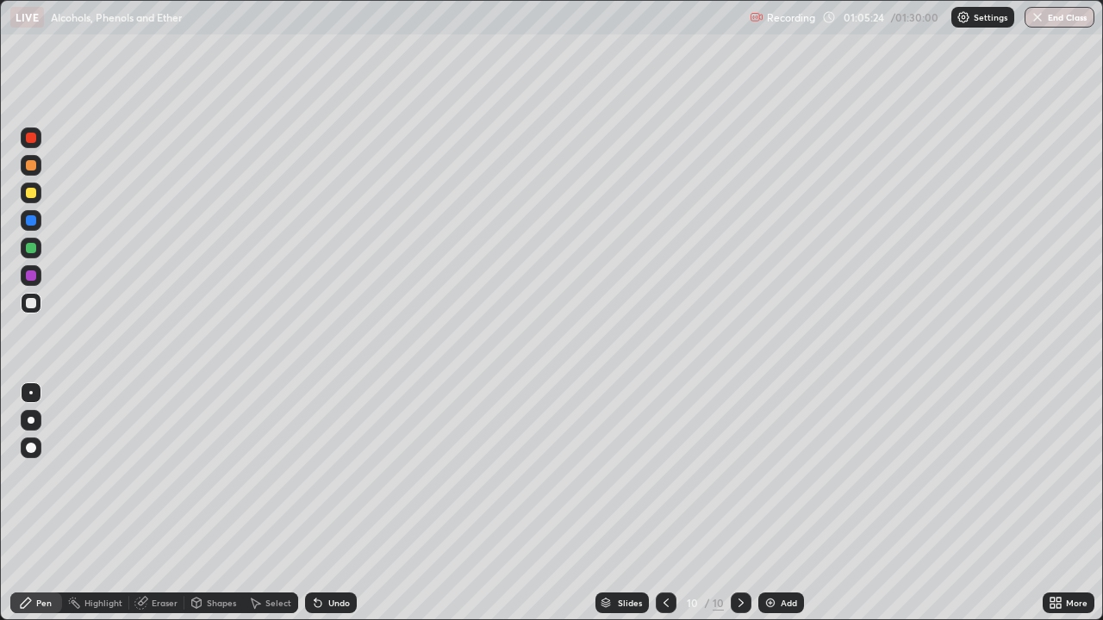
click at [336, 503] on div "Undo" at bounding box center [339, 603] width 22 height 9
click at [775, 503] on div "Add" at bounding box center [781, 603] width 46 height 21
click at [667, 503] on icon at bounding box center [667, 603] width 14 height 14
click at [215, 503] on div "Shapes" at bounding box center [213, 603] width 59 height 34
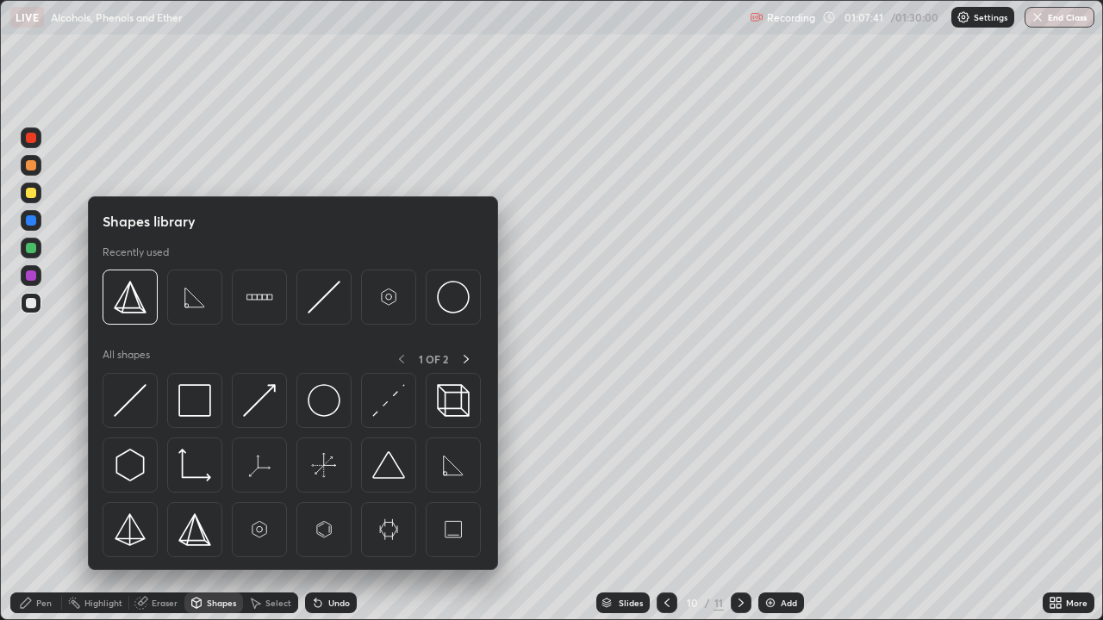
click at [66, 503] on div "Highlight" at bounding box center [95, 603] width 67 height 21
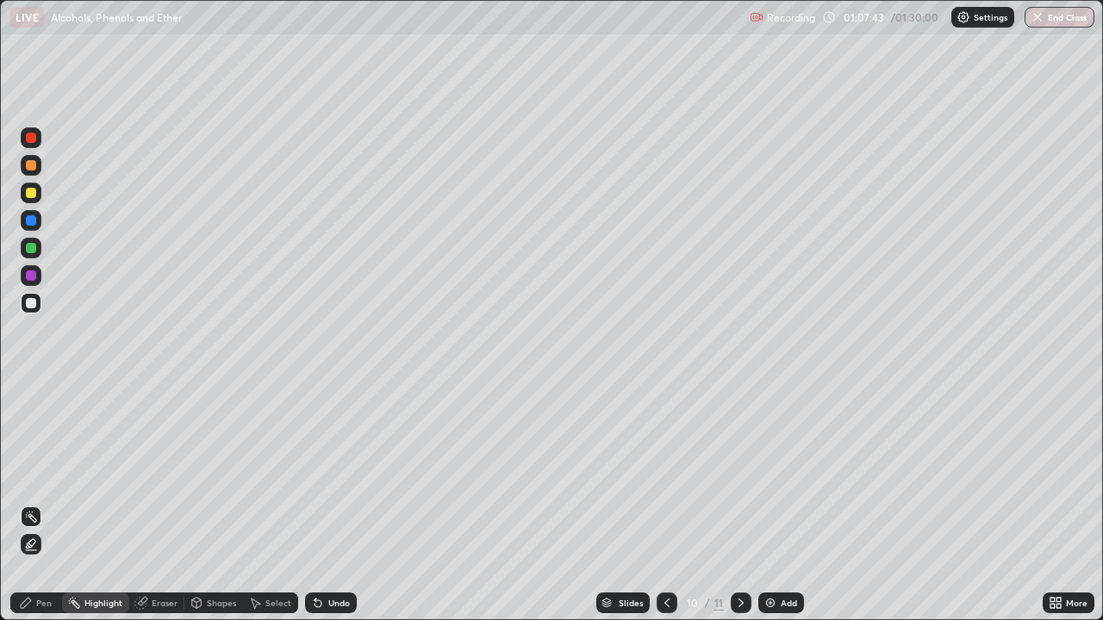
click at [26, 503] on icon at bounding box center [26, 603] width 10 height 10
click at [738, 503] on icon at bounding box center [741, 603] width 14 height 14
click at [782, 503] on div "Add" at bounding box center [788, 603] width 16 height 9
click at [328, 503] on div "Undo" at bounding box center [331, 603] width 52 height 21
click at [333, 503] on div "Undo" at bounding box center [331, 603] width 52 height 21
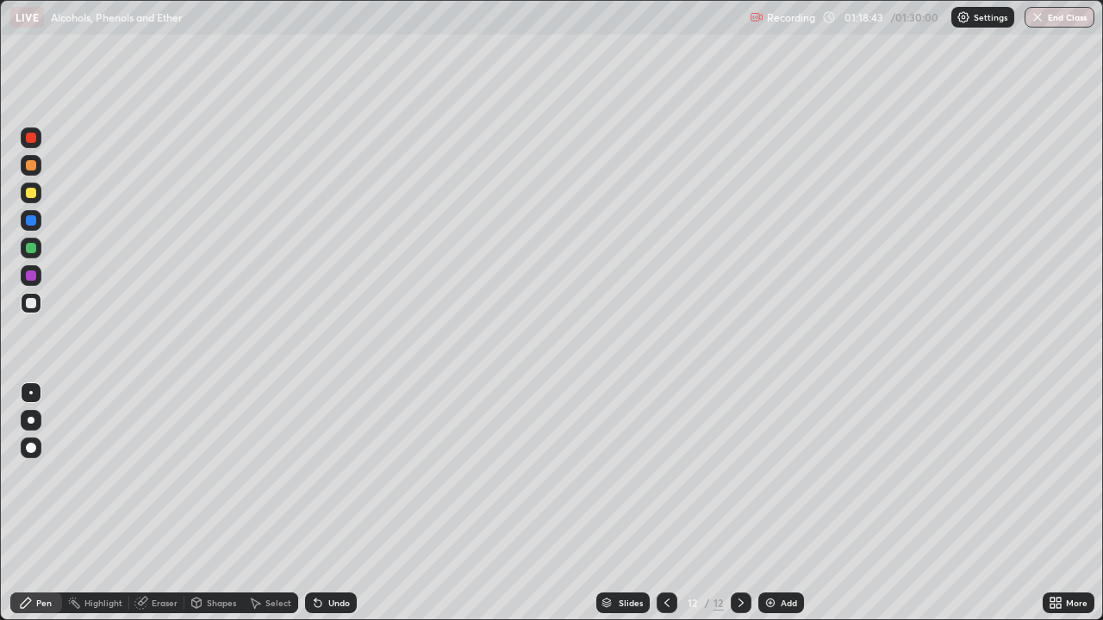
click at [327, 503] on div "Undo" at bounding box center [331, 603] width 52 height 21
click at [336, 503] on div "Undo" at bounding box center [339, 603] width 22 height 9
click at [340, 503] on div "Undo" at bounding box center [331, 603] width 52 height 21
click at [771, 503] on img at bounding box center [770, 603] width 14 height 14
click at [1061, 19] on button "End Class" at bounding box center [1059, 17] width 70 height 21
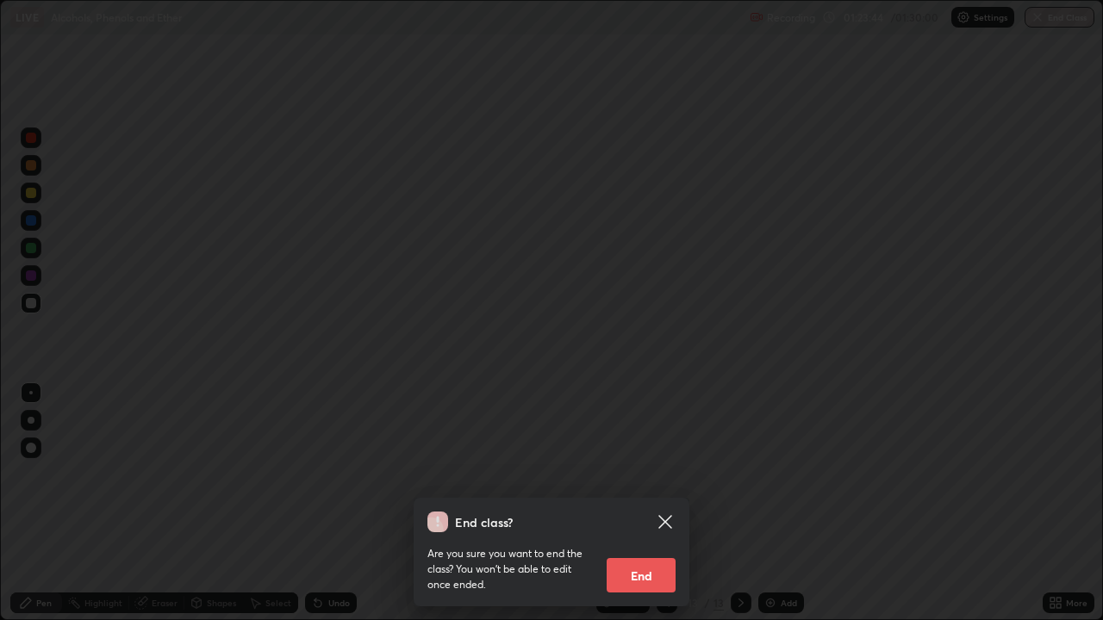
click at [625, 503] on button "End" at bounding box center [640, 575] width 69 height 34
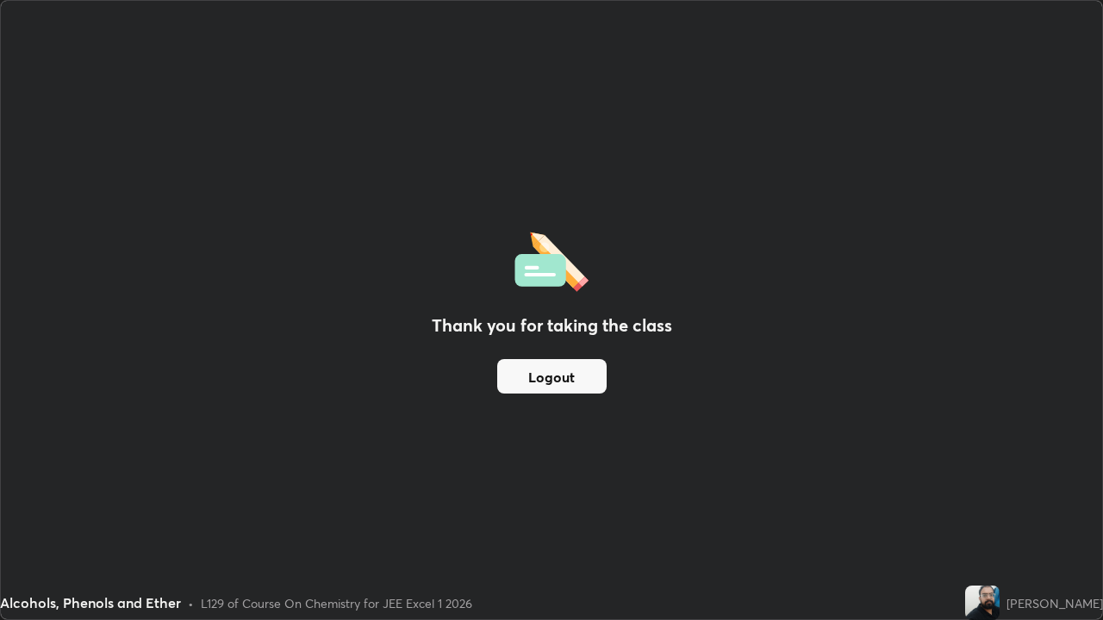
click at [561, 376] on button "Logout" at bounding box center [551, 376] width 109 height 34
